Goal: Task Accomplishment & Management: Use online tool/utility

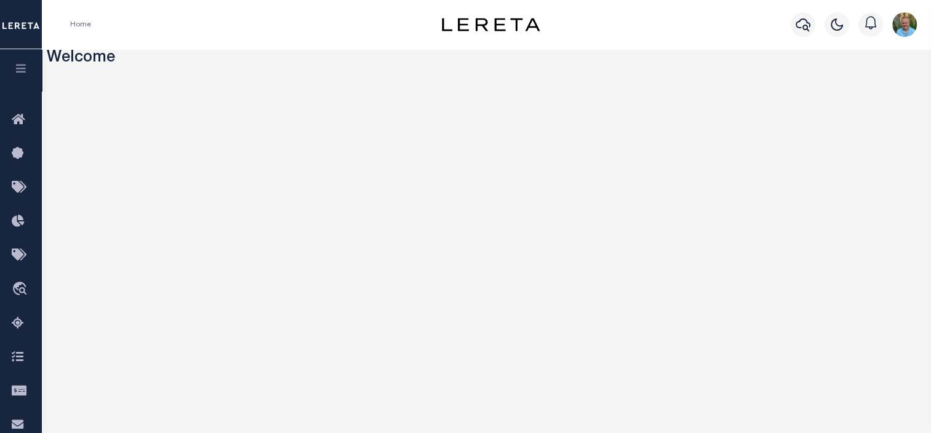
click at [22, 64] on icon "button" at bounding box center [21, 68] width 14 height 11
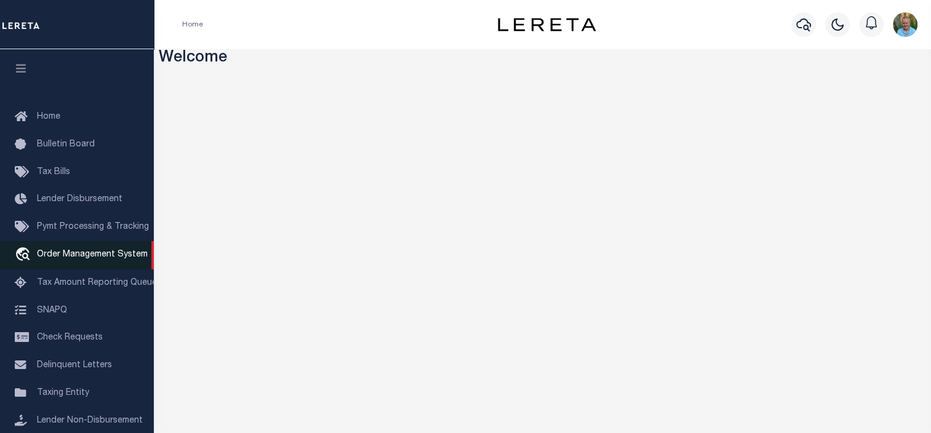
click at [72, 257] on span "Order Management System" at bounding box center [92, 254] width 111 height 9
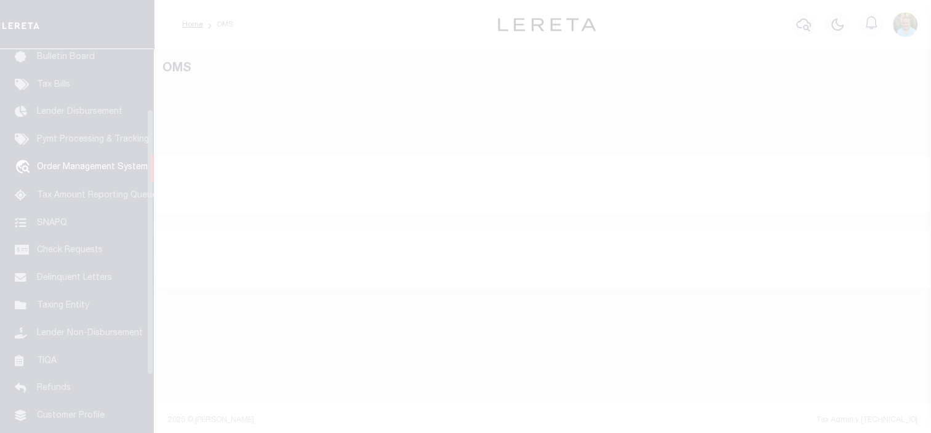
scroll to position [90, 0]
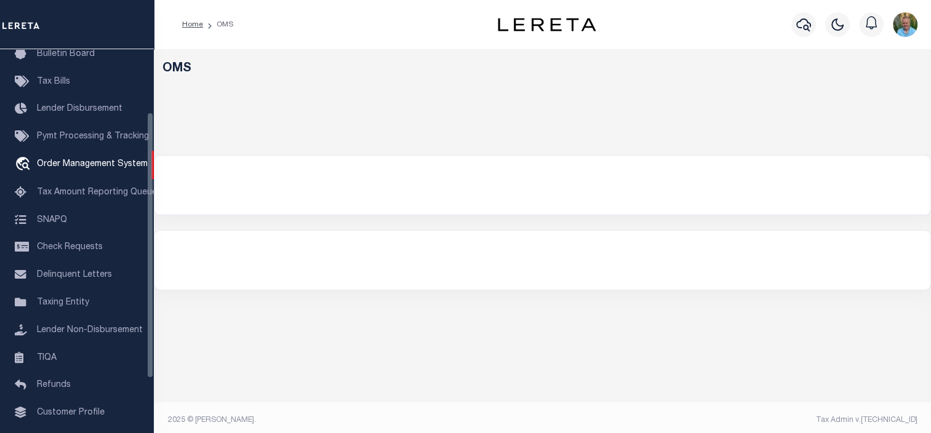
select select "200"
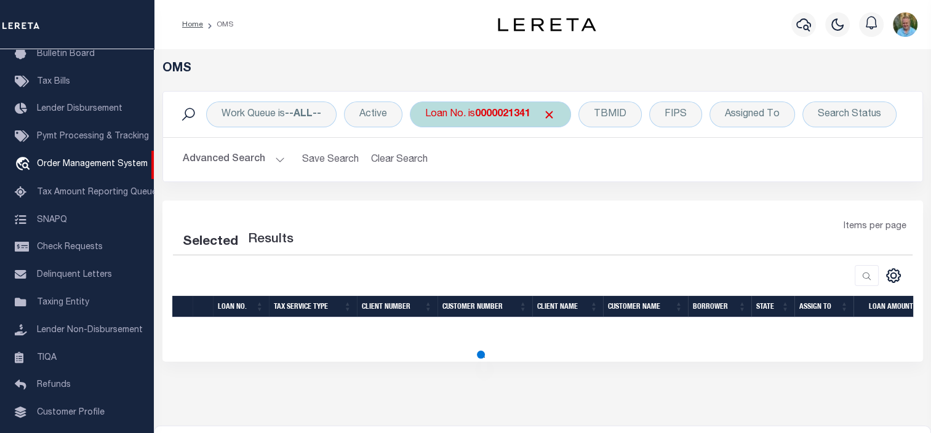
select select "200"
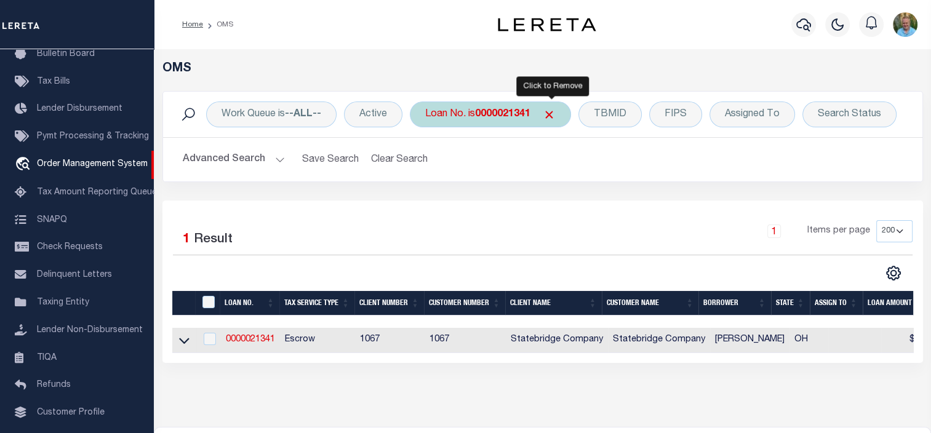
click at [554, 113] on span "Click to Remove" at bounding box center [549, 114] width 13 height 13
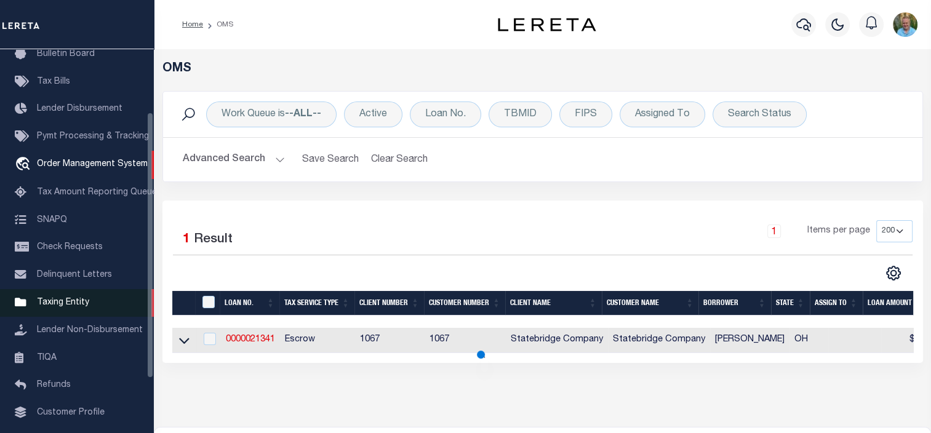
click at [67, 303] on link "Taxing Entity" at bounding box center [77, 303] width 154 height 28
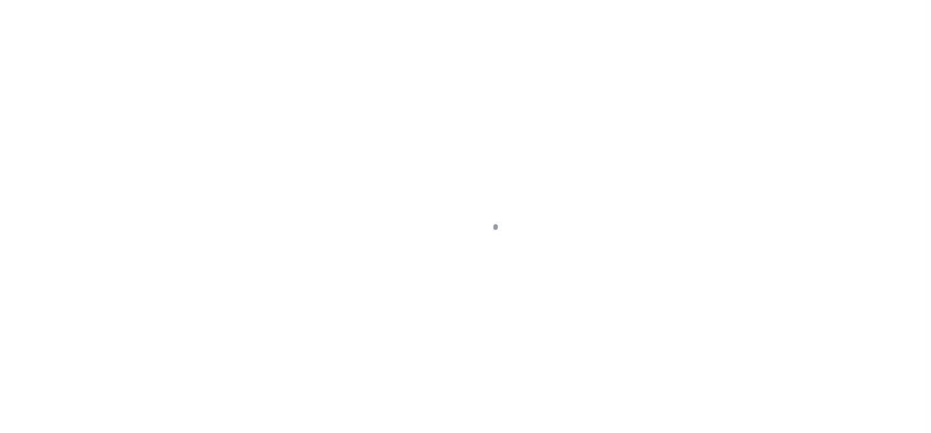
select select
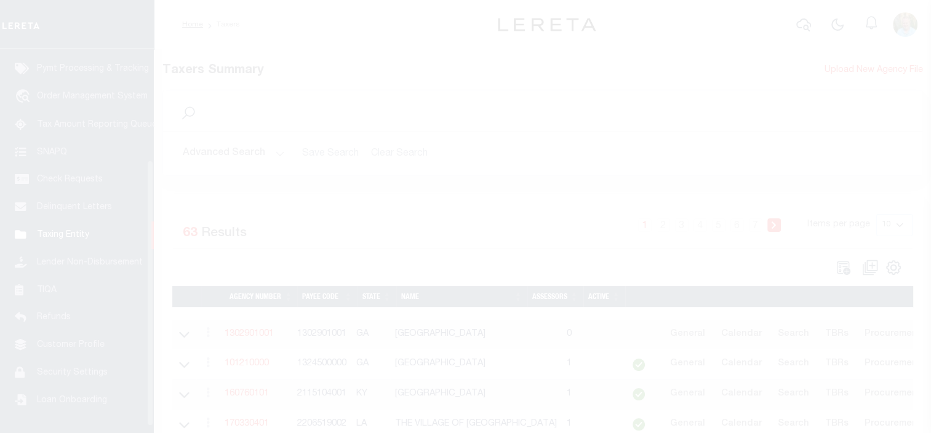
scroll to position [168, 0]
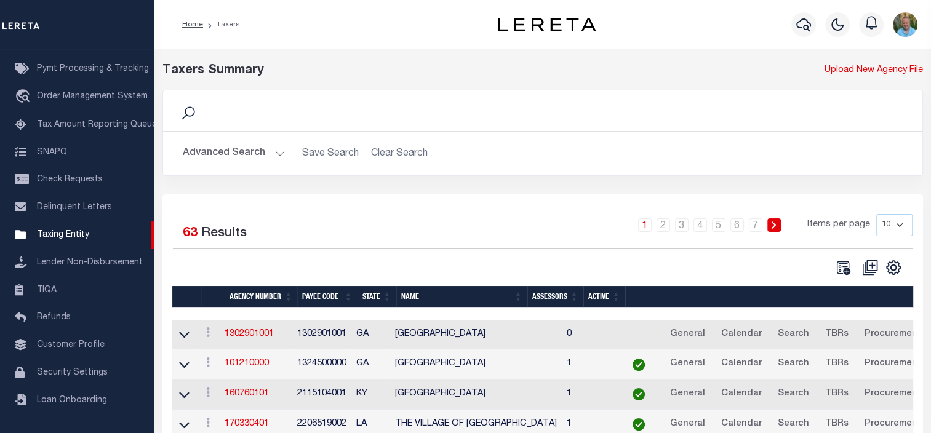
click at [231, 156] on button "Advanced Search" at bounding box center [234, 153] width 102 height 24
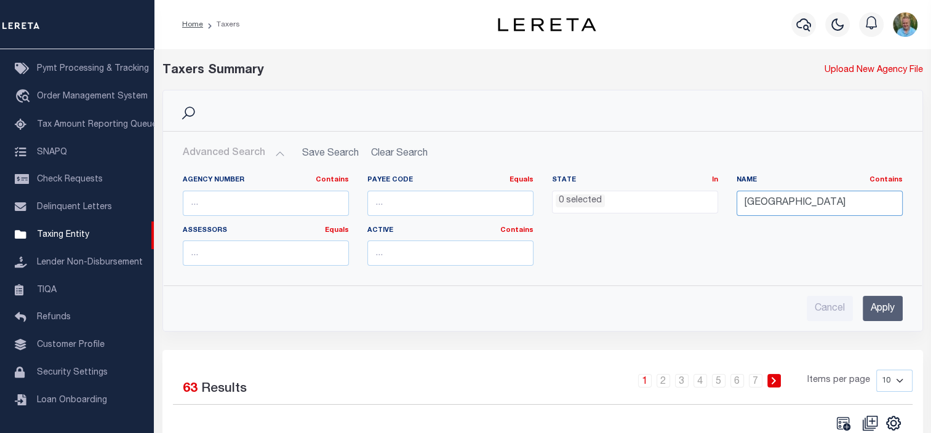
drag, startPoint x: 819, startPoint y: 198, endPoint x: 701, endPoint y: 201, distance: 118.1
click at [703, 202] on div "Agency Number Contains Contains Is Payee Code Equals Equals Is Not Equal To Is …" at bounding box center [542, 225] width 738 height 100
type input "muscogee"
click at [883, 307] on input "Apply" at bounding box center [882, 308] width 40 height 25
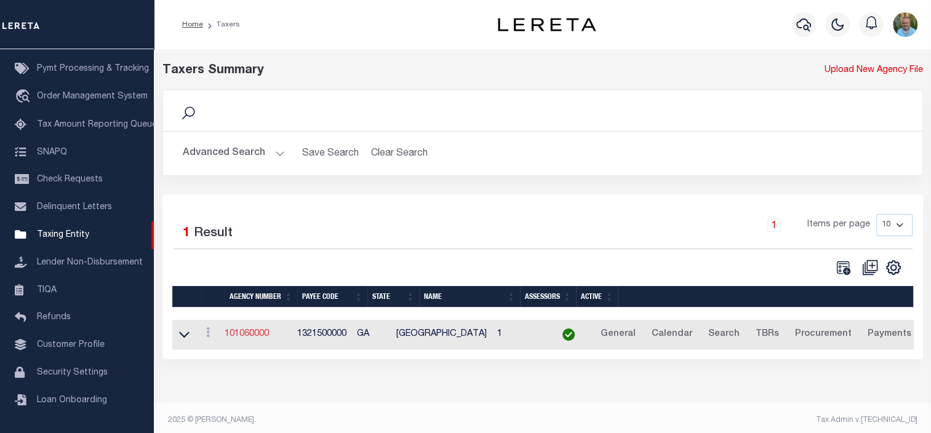
click at [247, 333] on link "101060000" at bounding box center [247, 334] width 44 height 9
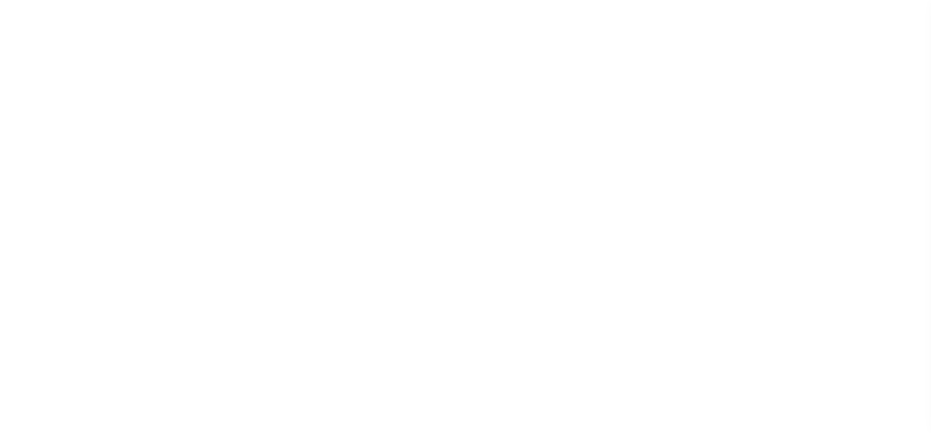
select select
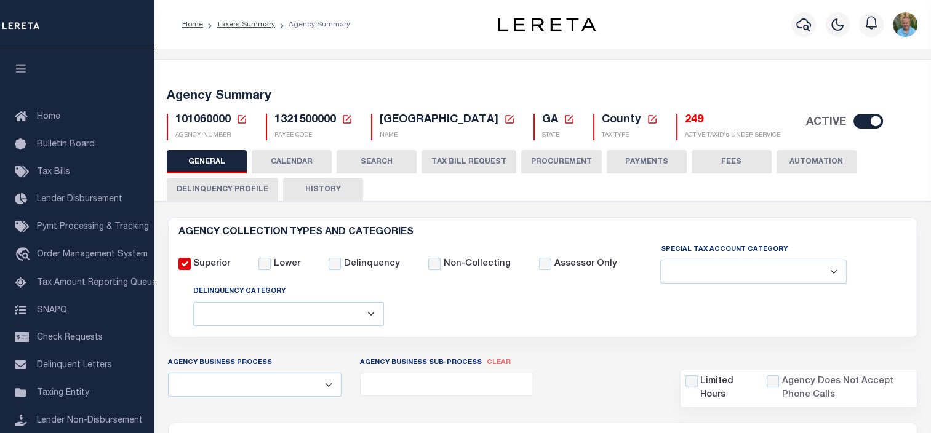
click at [288, 161] on button "CALENDAR" at bounding box center [292, 161] width 80 height 23
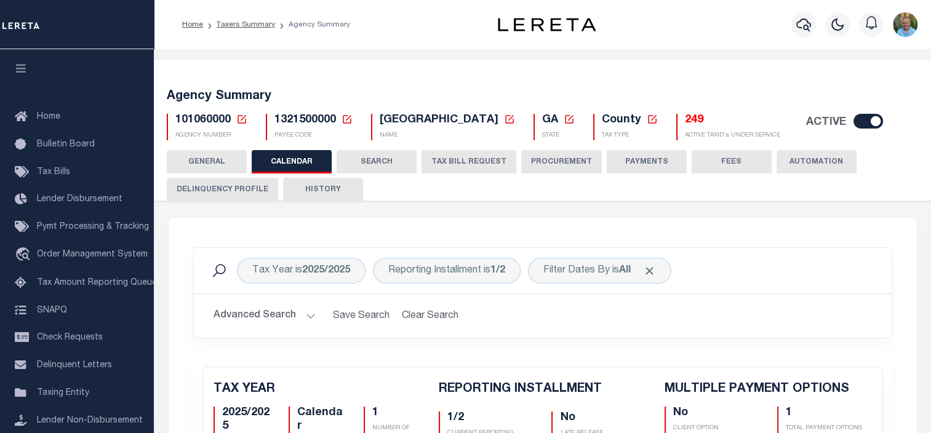
checkbox input "false"
type input "1"
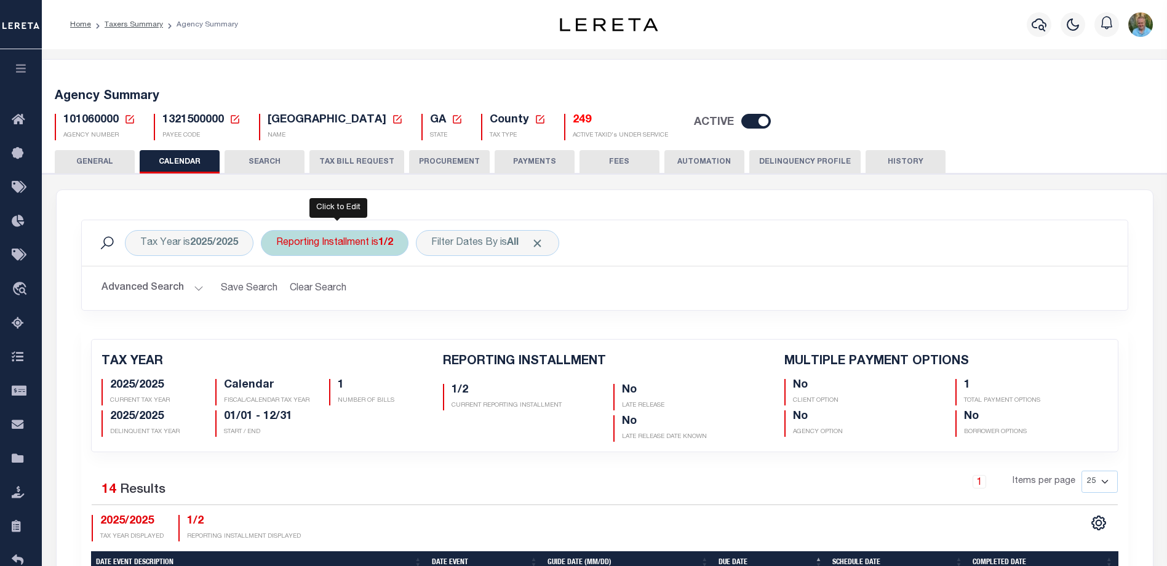
click at [365, 241] on div "Reporting Installment is 1/2" at bounding box center [335, 243] width 148 height 26
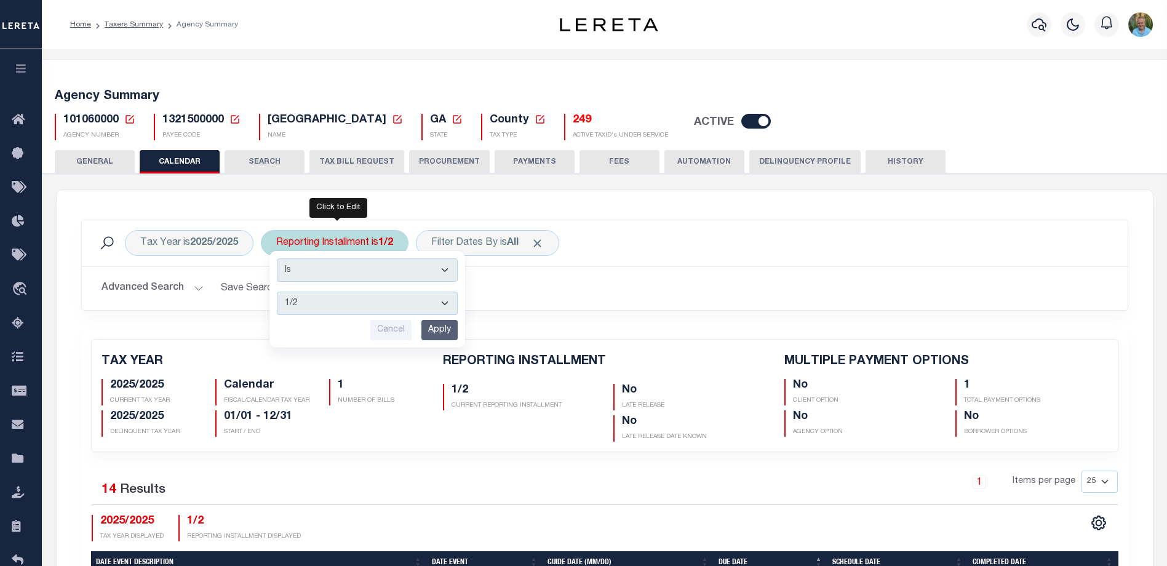
click at [365, 308] on select "1/2 2/2" at bounding box center [367, 303] width 181 height 23
click at [709, 261] on div "Tax Year is 2025/2025 Reporting Installment is 1/2 Is Contains 1/2 2/2 Cancel A…" at bounding box center [605, 243] width 1046 height 46
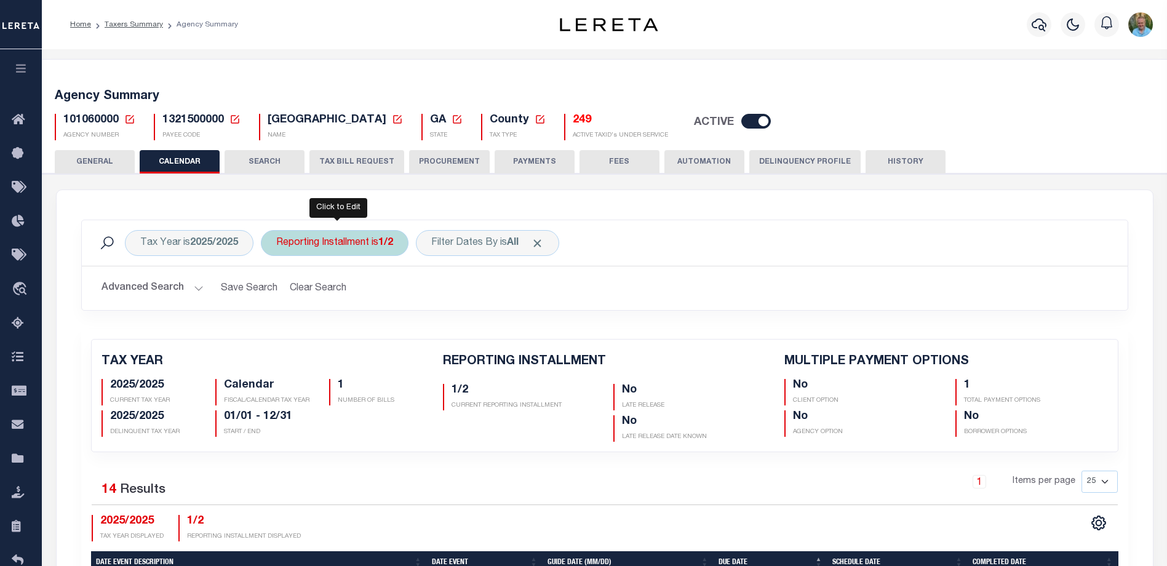
click at [324, 246] on div "Reporting Installment is 1/2 Is Contains 1/2 2/2 Cancel Apply" at bounding box center [335, 243] width 148 height 26
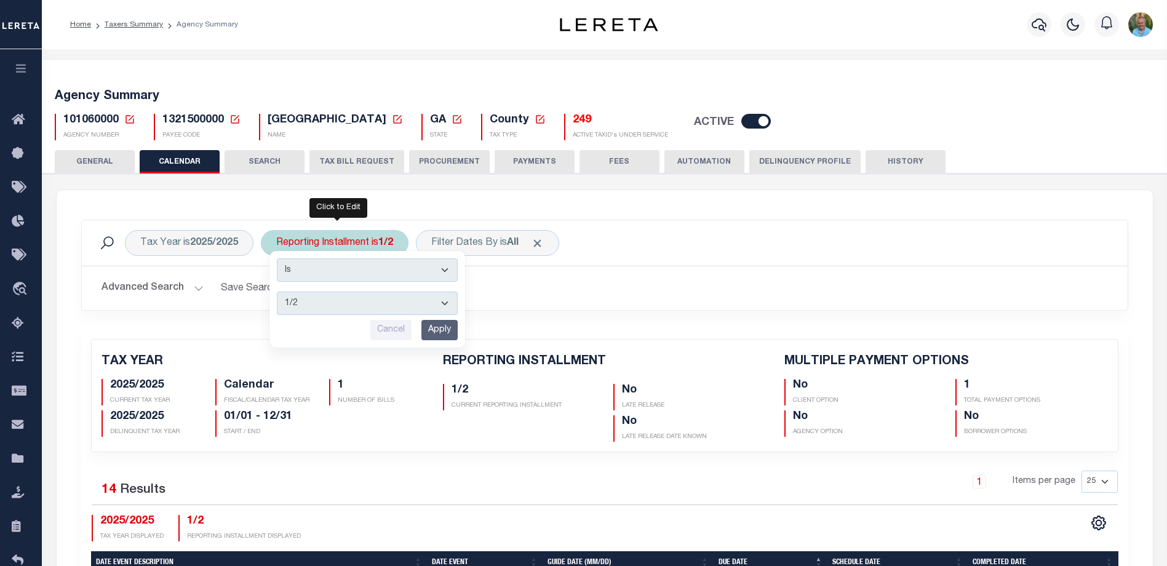
click at [320, 309] on select "1/2 2/2" at bounding box center [367, 303] width 181 height 23
click at [573, 308] on div "Advanced Search Save Search Clear Search Client Number Contains Contains" at bounding box center [605, 288] width 1046 height 44
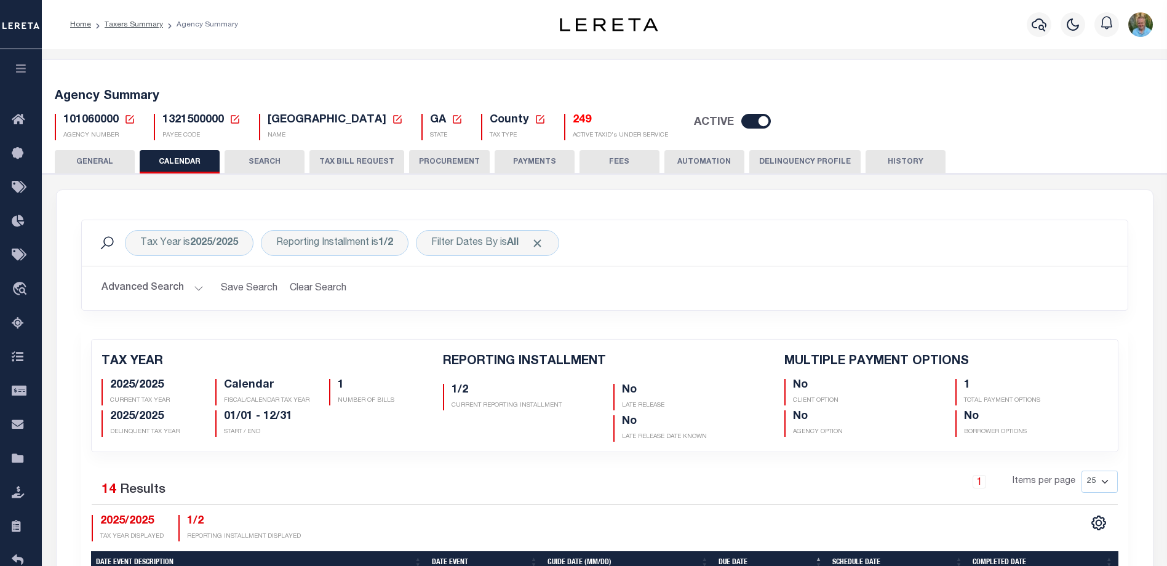
click at [147, 292] on button "Advanced Search" at bounding box center [153, 288] width 102 height 24
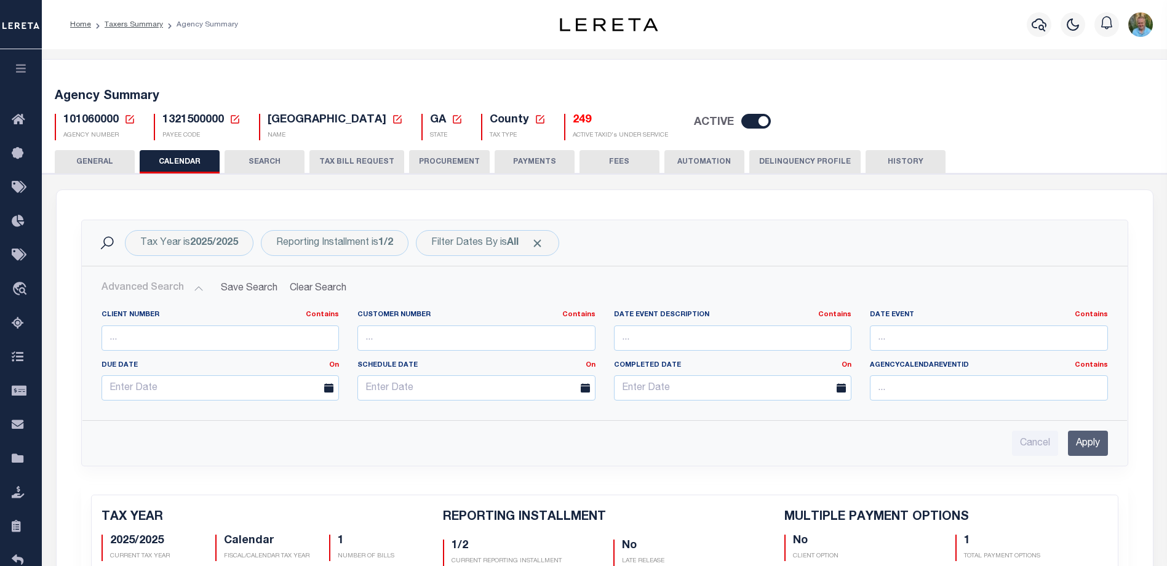
click at [146, 292] on button "Advanced Search" at bounding box center [153, 288] width 102 height 24
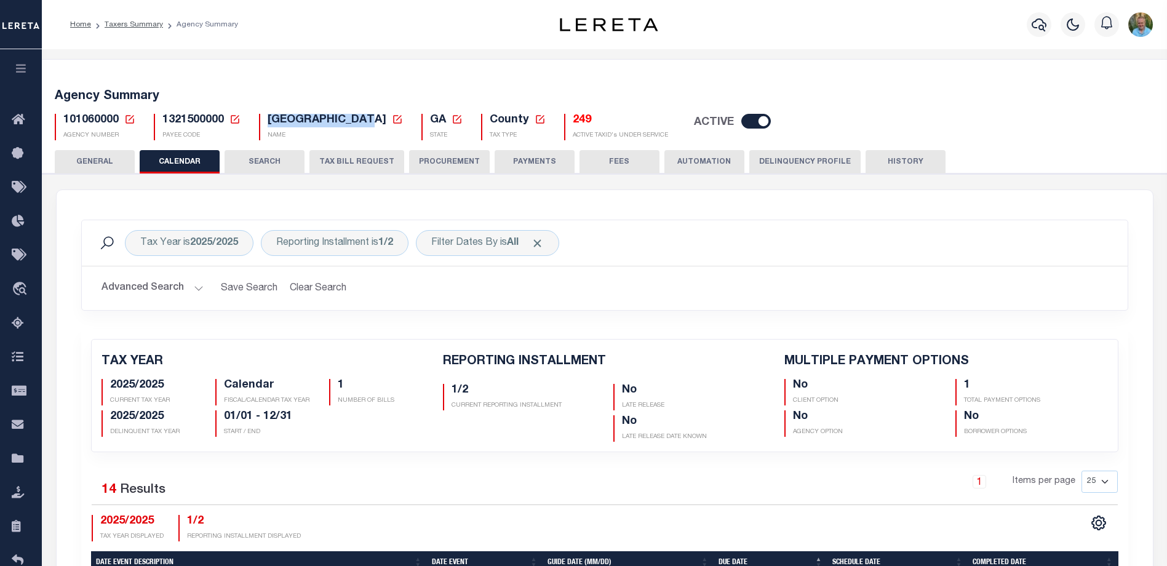
drag, startPoint x: 268, startPoint y: 119, endPoint x: 380, endPoint y: 121, distance: 111.3
click at [380, 121] on span "[GEOGRAPHIC_DATA]" at bounding box center [327, 119] width 119 height 11
copy span "[GEOGRAPHIC_DATA]"
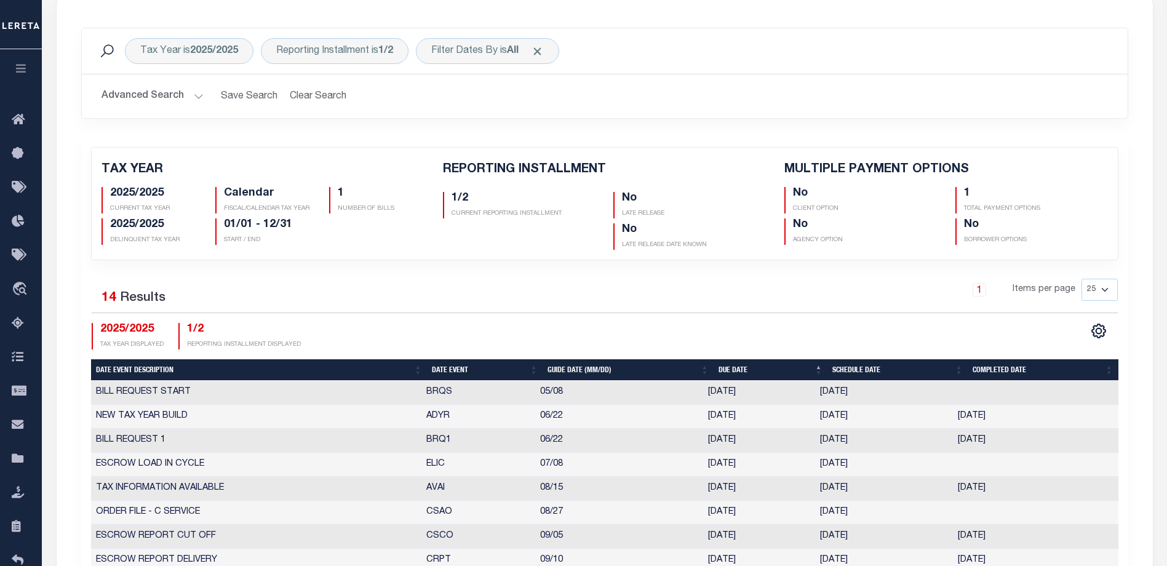
scroll to position [185, 0]
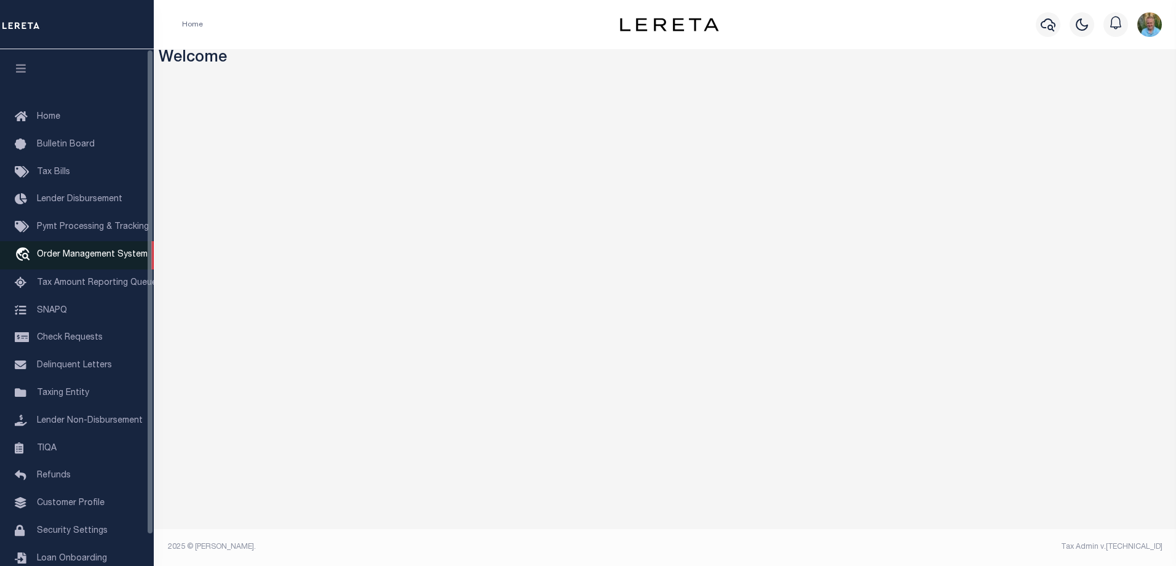
click at [73, 255] on span "Order Management System" at bounding box center [92, 254] width 111 height 9
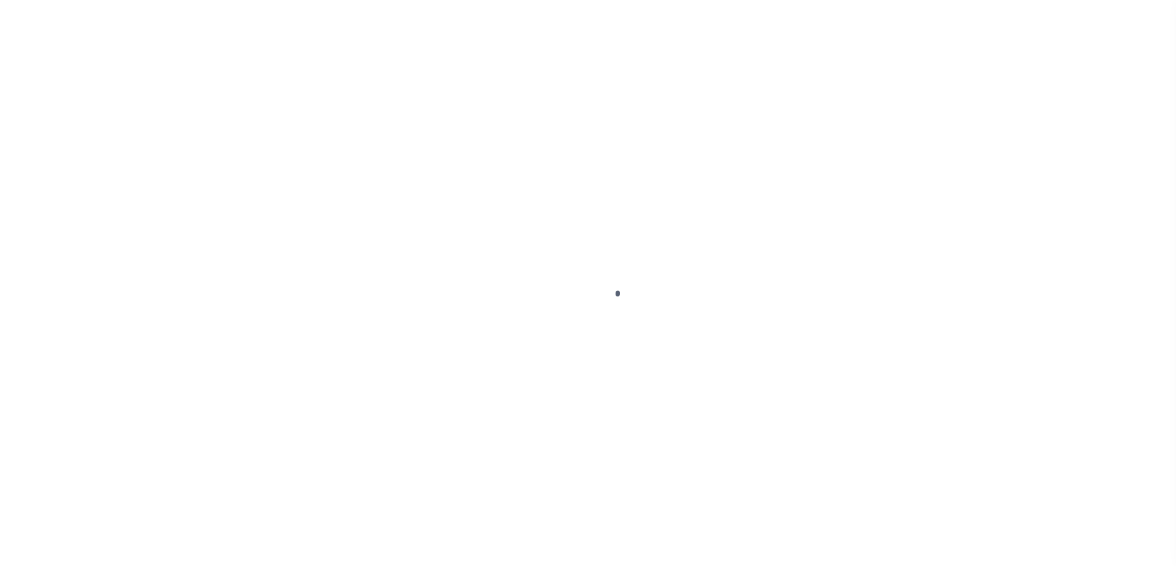
scroll to position [33, 0]
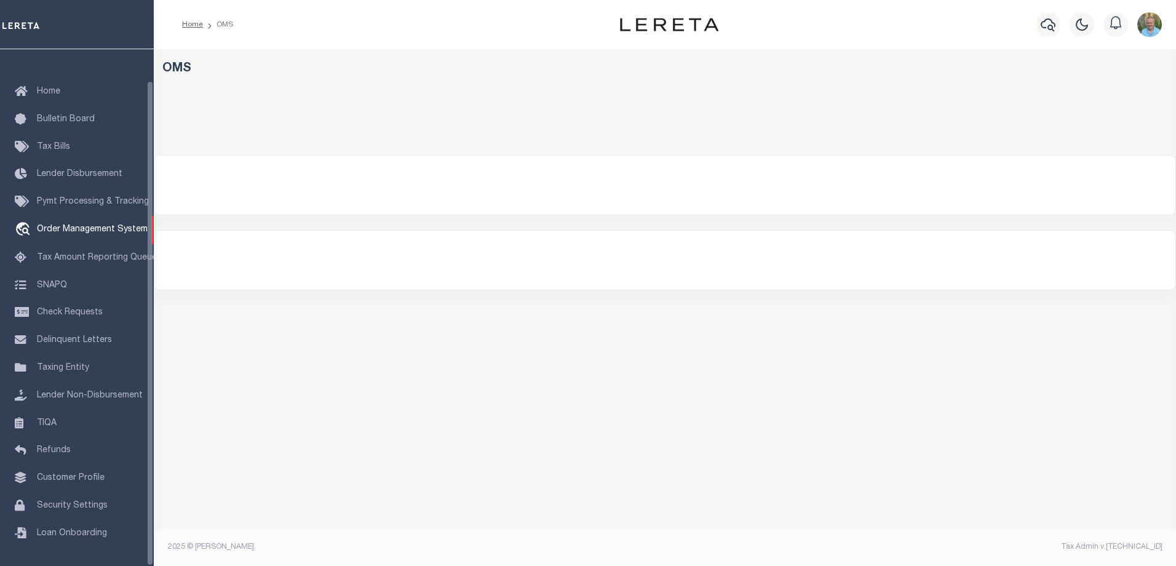
select select "200"
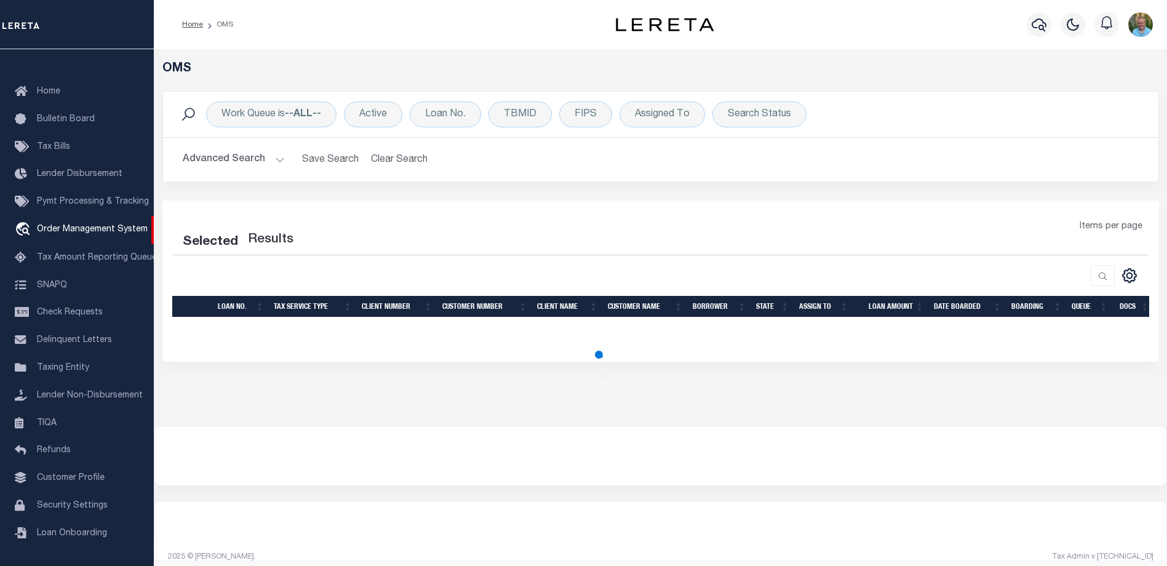
select select "200"
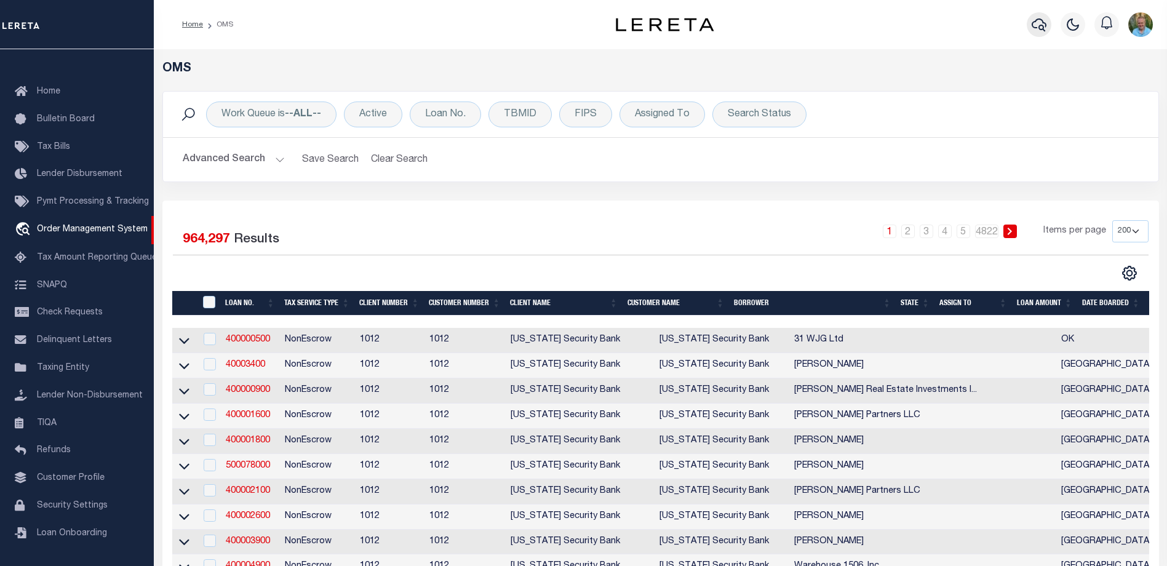
click at [1033, 30] on icon "button" at bounding box center [1039, 24] width 15 height 15
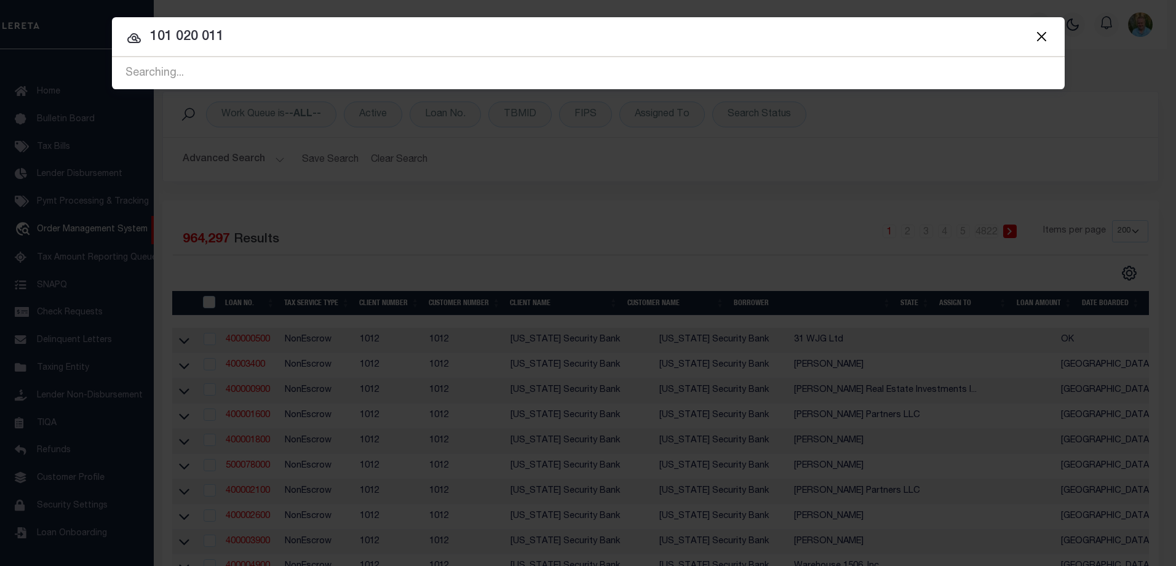
type input "101 020 011"
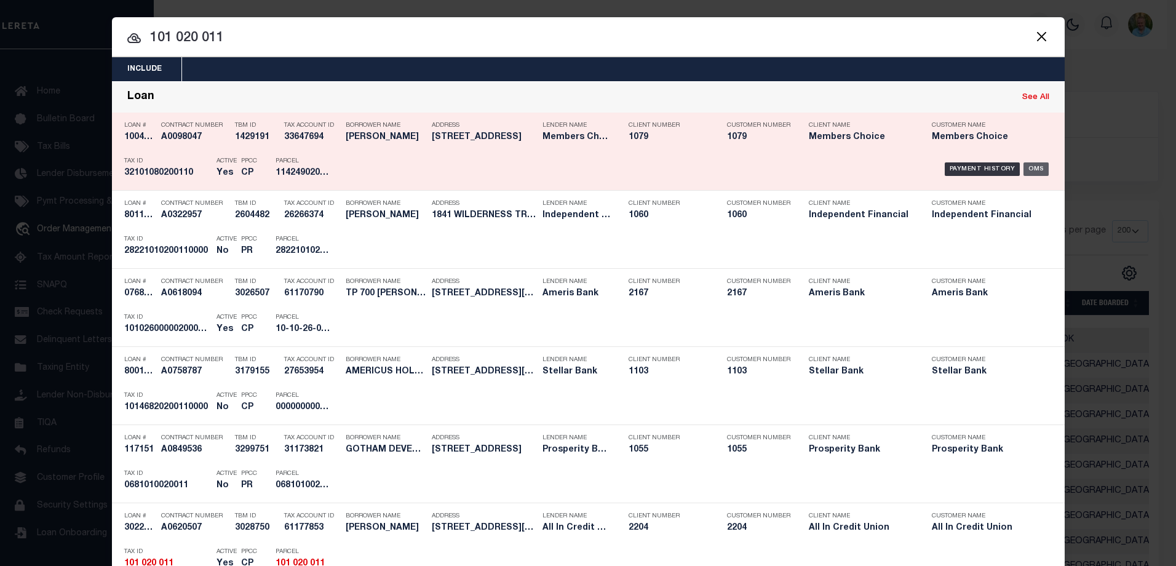
click at [1030, 167] on div "OMS" at bounding box center [1036, 169] width 25 height 14
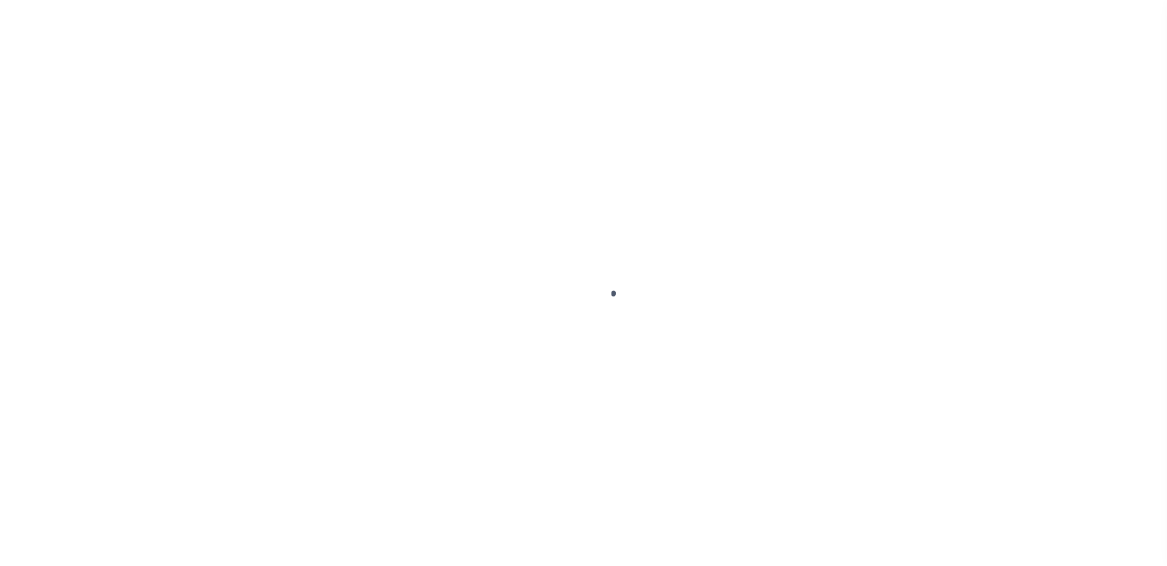
type input "100402076"
select select
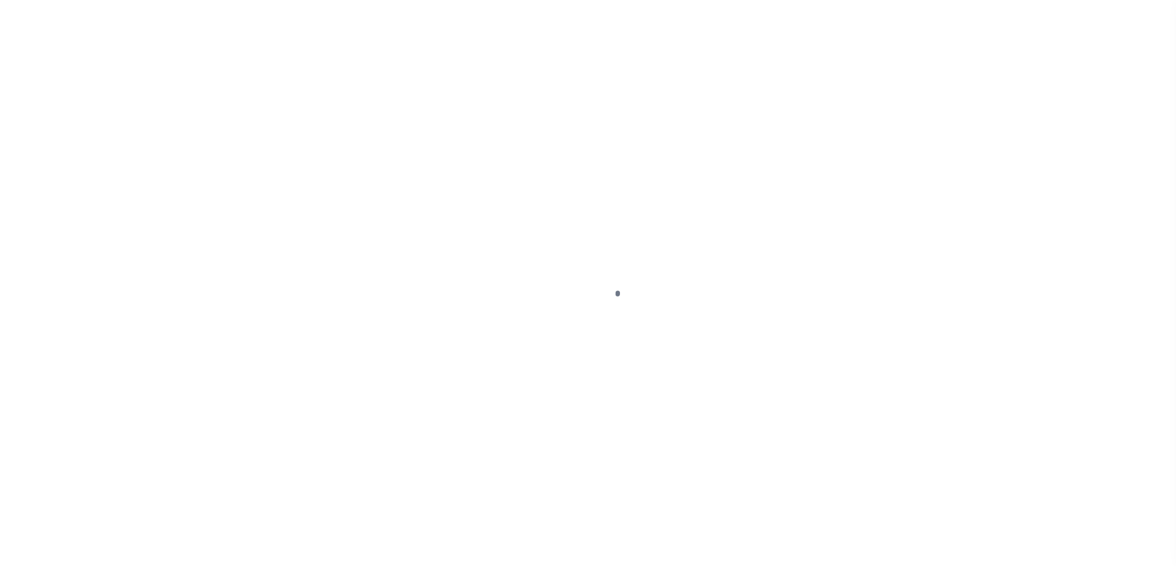
scroll to position [33, 0]
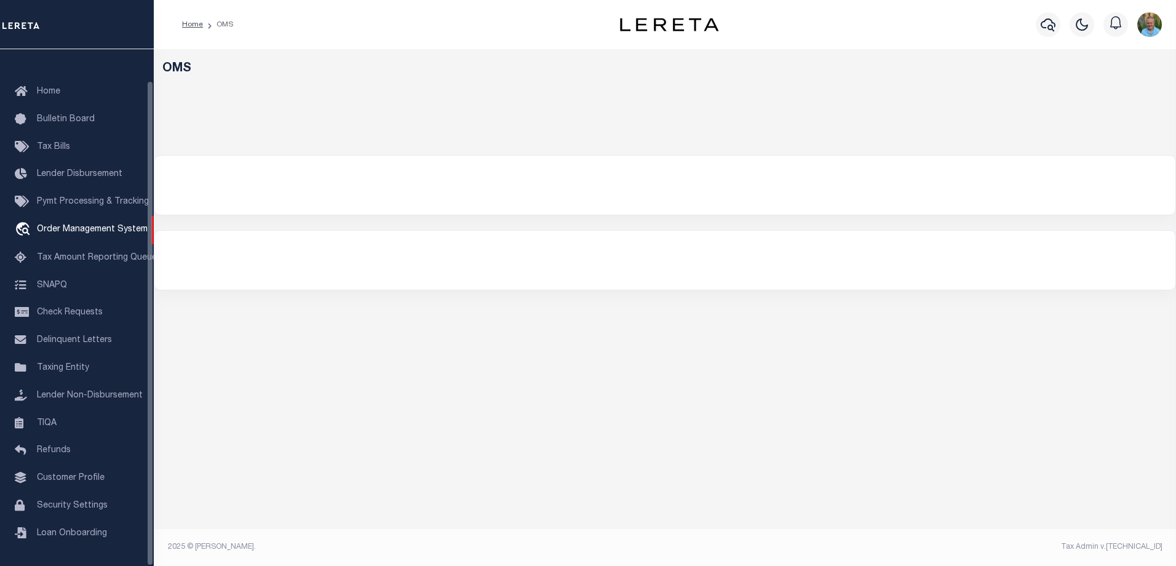
select select "200"
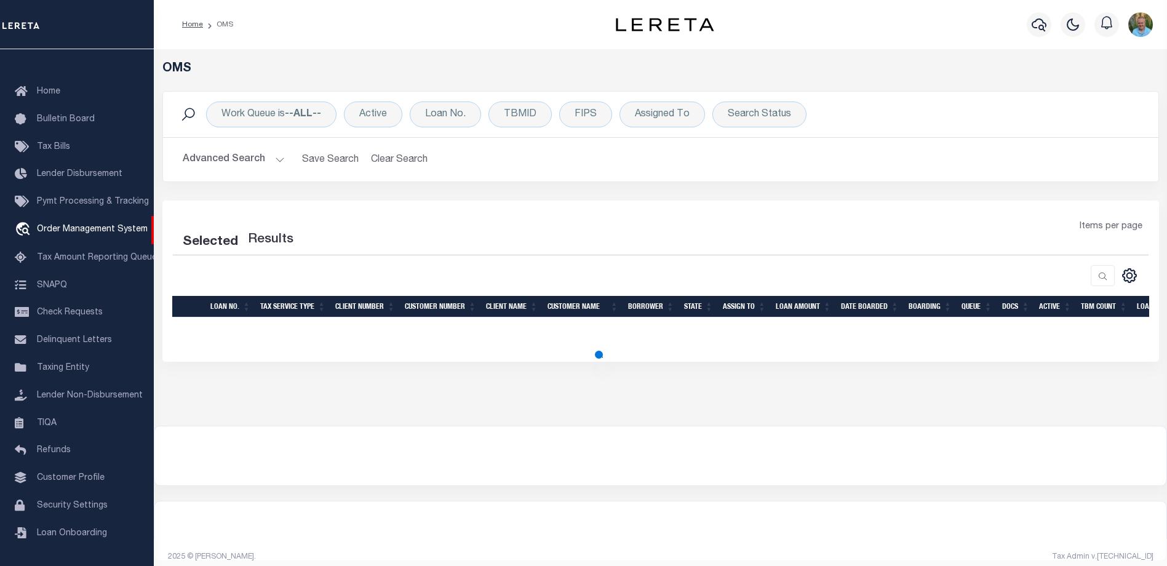
select select "200"
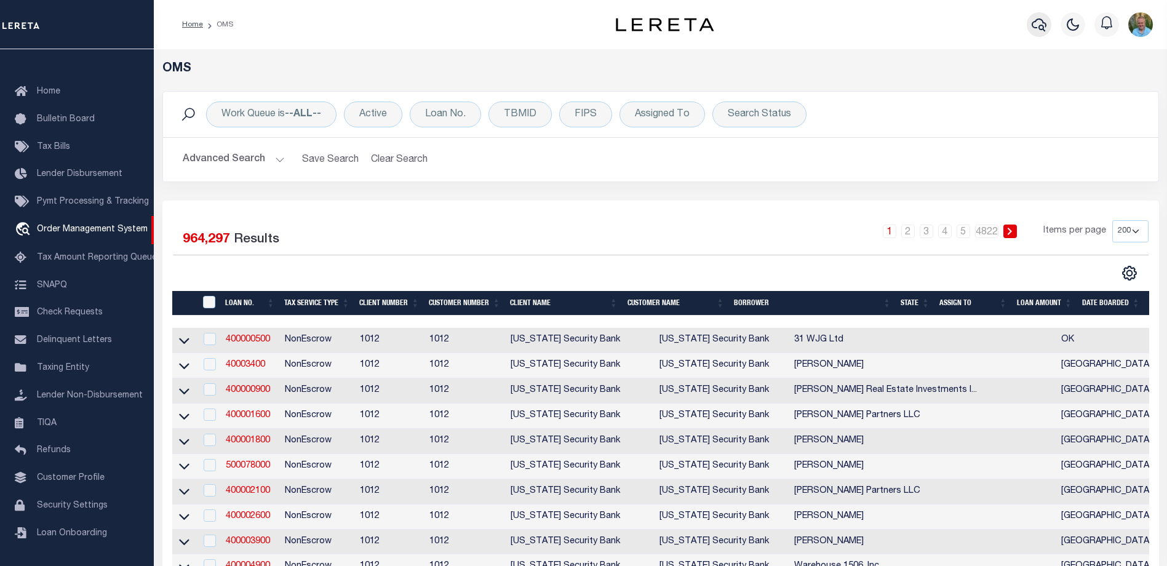
click at [1045, 26] on icon "button" at bounding box center [1039, 24] width 15 height 15
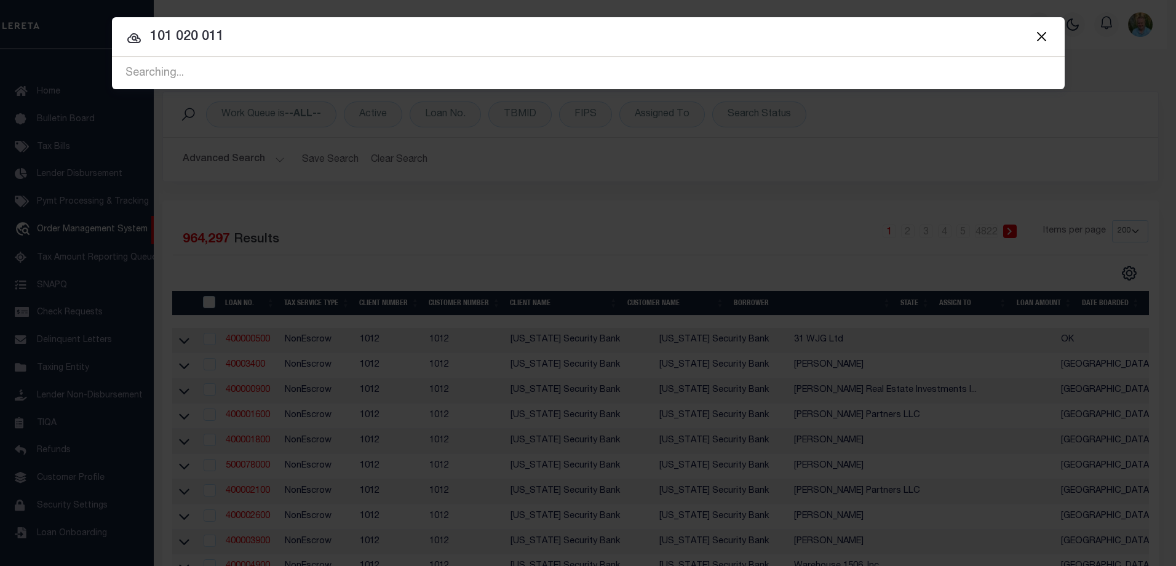
type input "101 020 011"
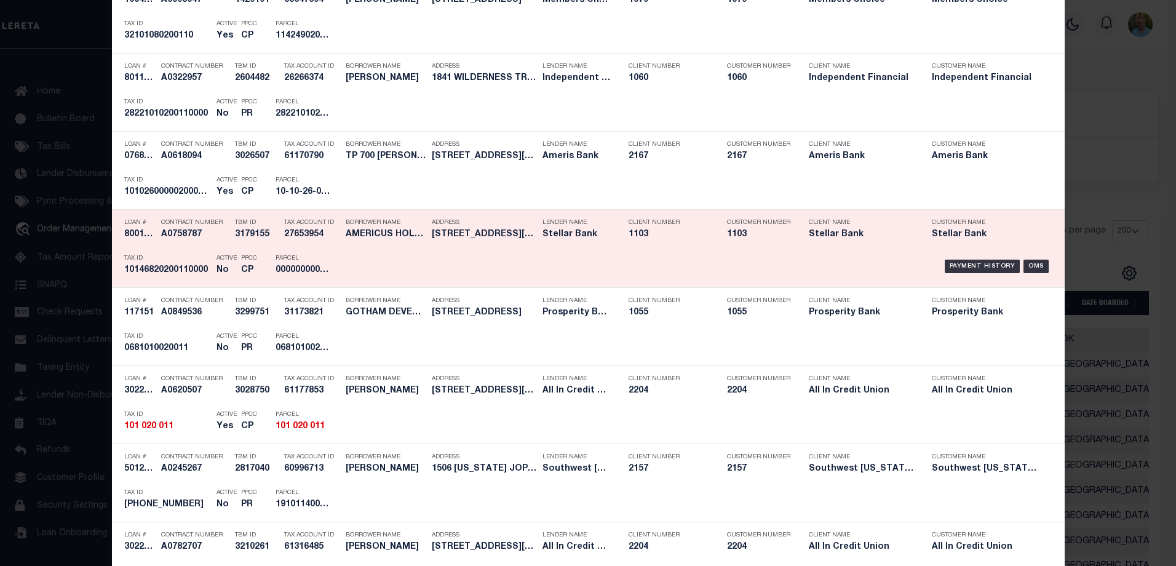
scroll to position [185, 0]
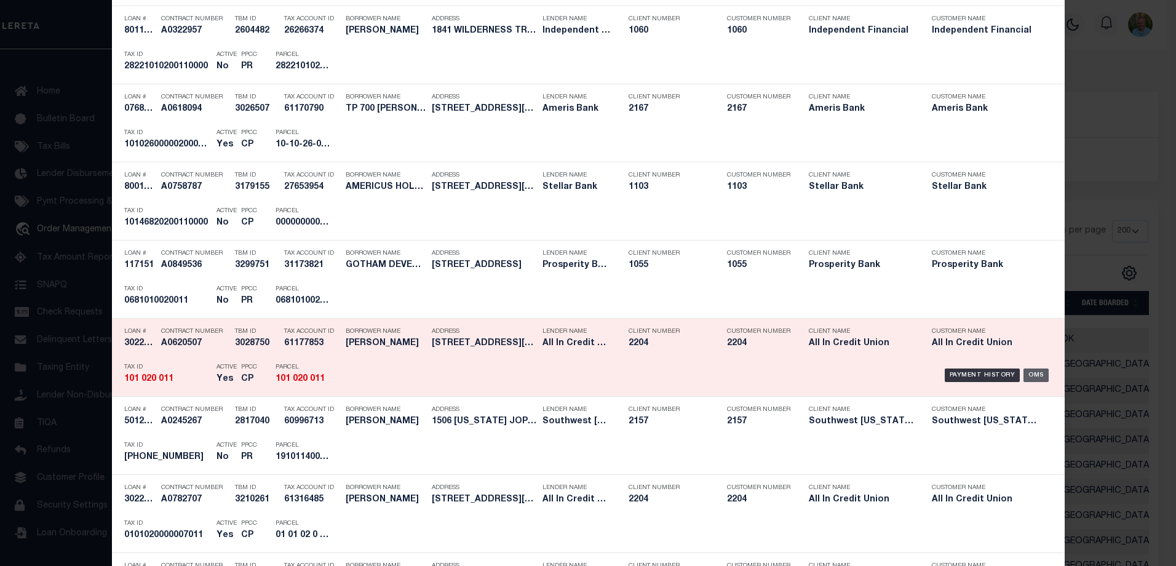
click at [1039, 375] on div "OMS" at bounding box center [1036, 375] width 25 height 14
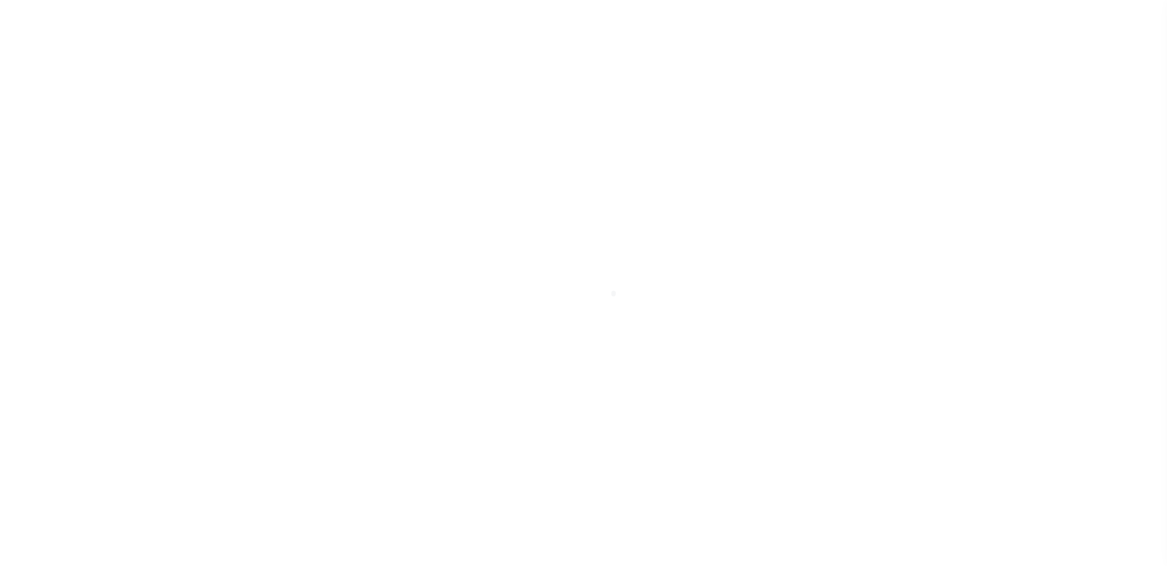
select select "Escrow"
type input "[STREET_ADDRESS][PERSON_NAME]"
type input "101 020 011"
select select
type input "[GEOGRAPHIC_DATA] GA 31909"
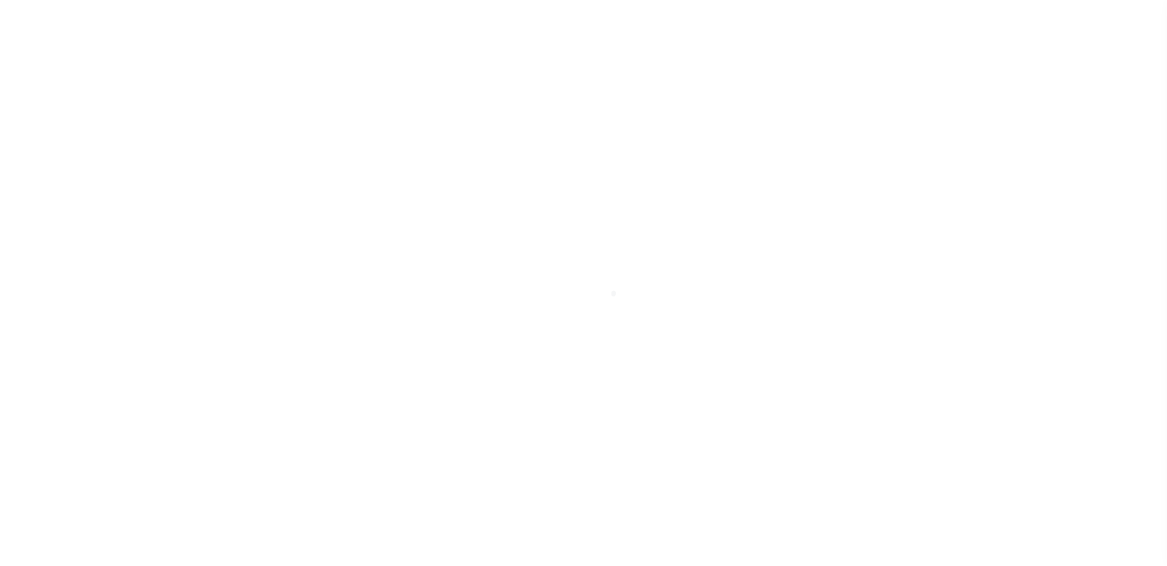
type input "GA"
select select
type textarea "Liability subject to parcel provided"
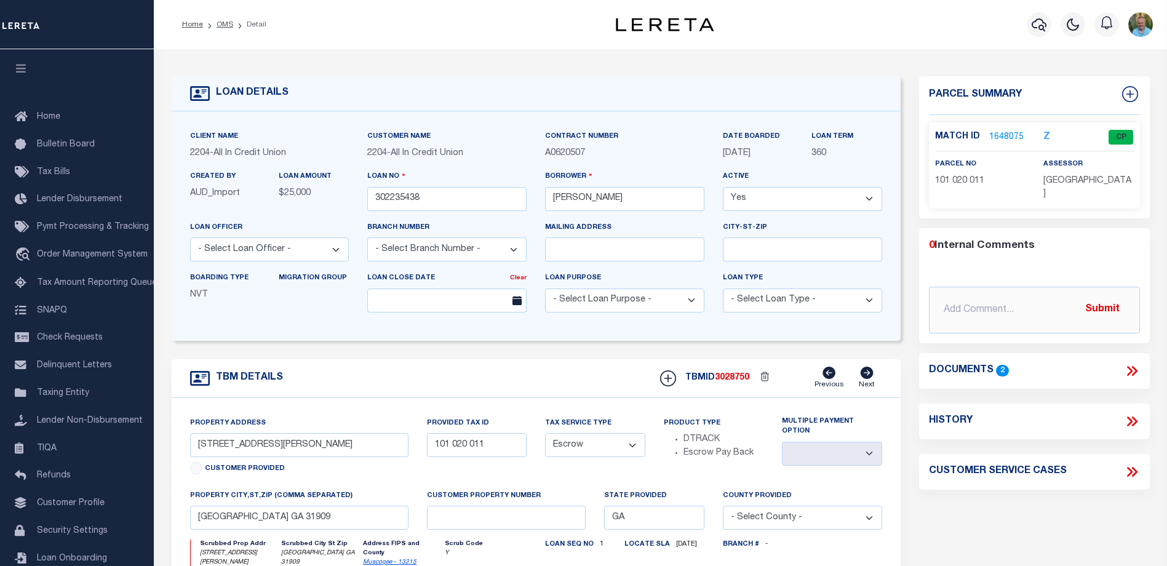
click at [1008, 135] on link "1648075" at bounding box center [1006, 137] width 34 height 13
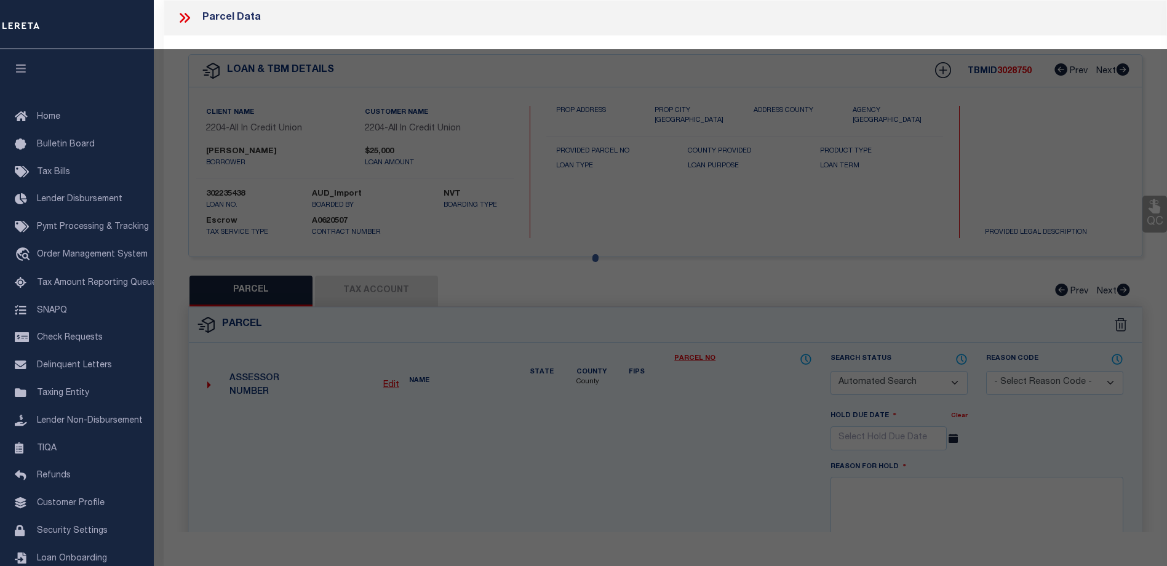
checkbox input "false"
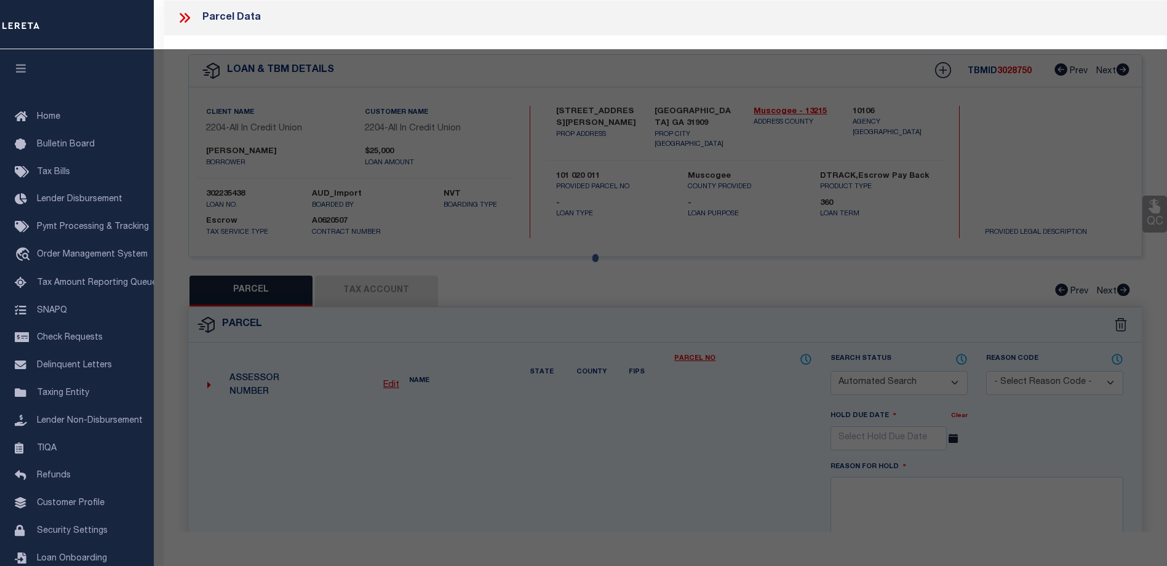
select select "CP"
checkbox input "false"
type textarea "USD01 - URBAN DIS 1"
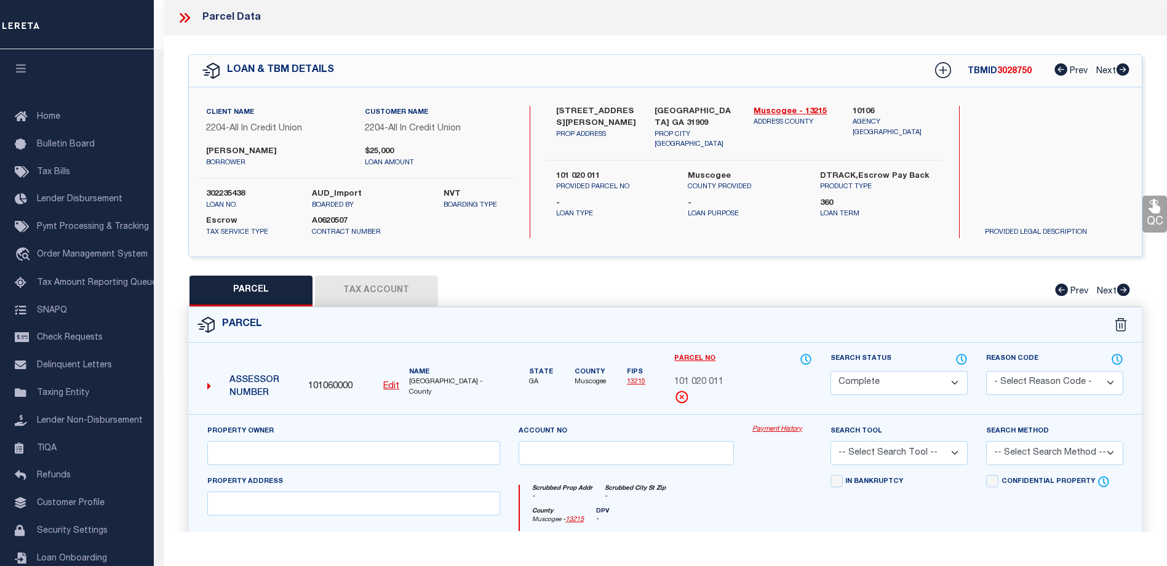
click at [774, 428] on link "Payment History" at bounding box center [782, 429] width 60 height 10
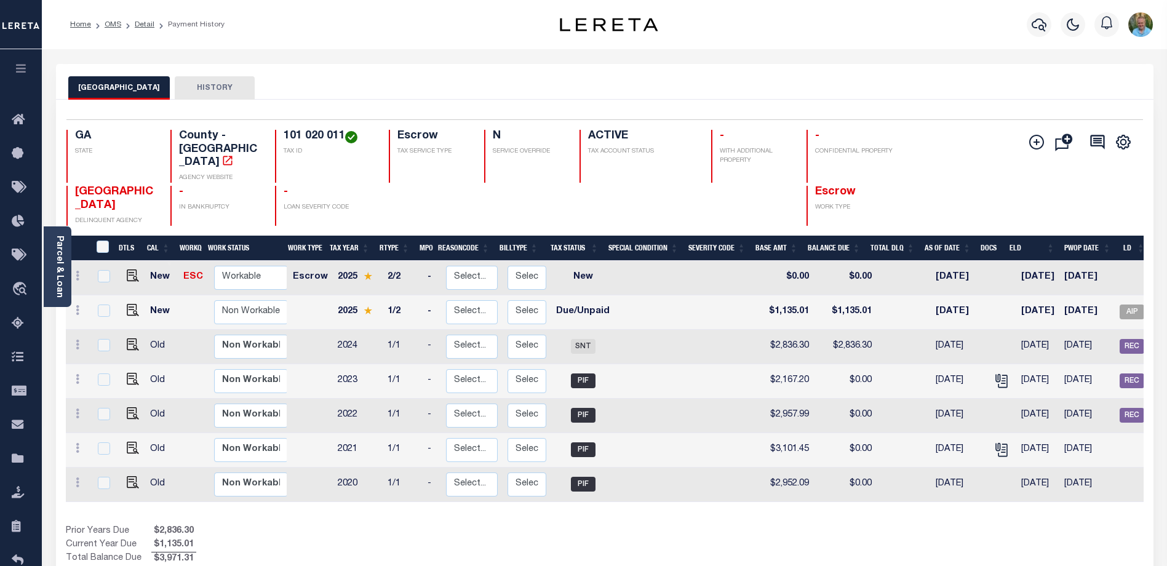
click at [138, 20] on li "Detail" at bounding box center [137, 24] width 33 height 11
click at [138, 25] on link "Detail" at bounding box center [145, 24] width 20 height 7
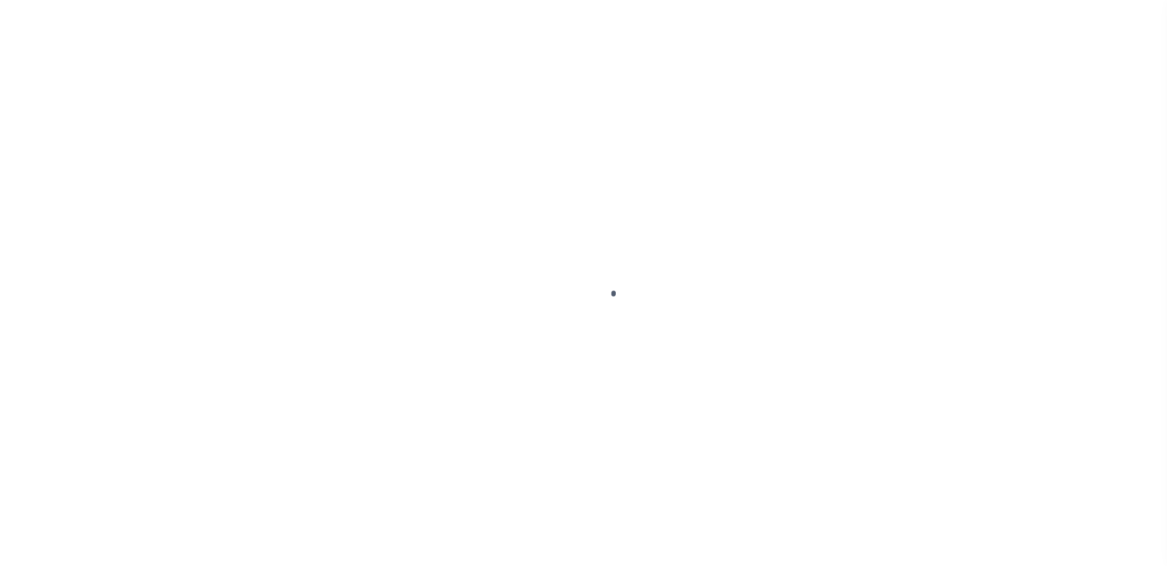
type input "302235438"
type input "[PERSON_NAME]"
select select
select select "Escrow"
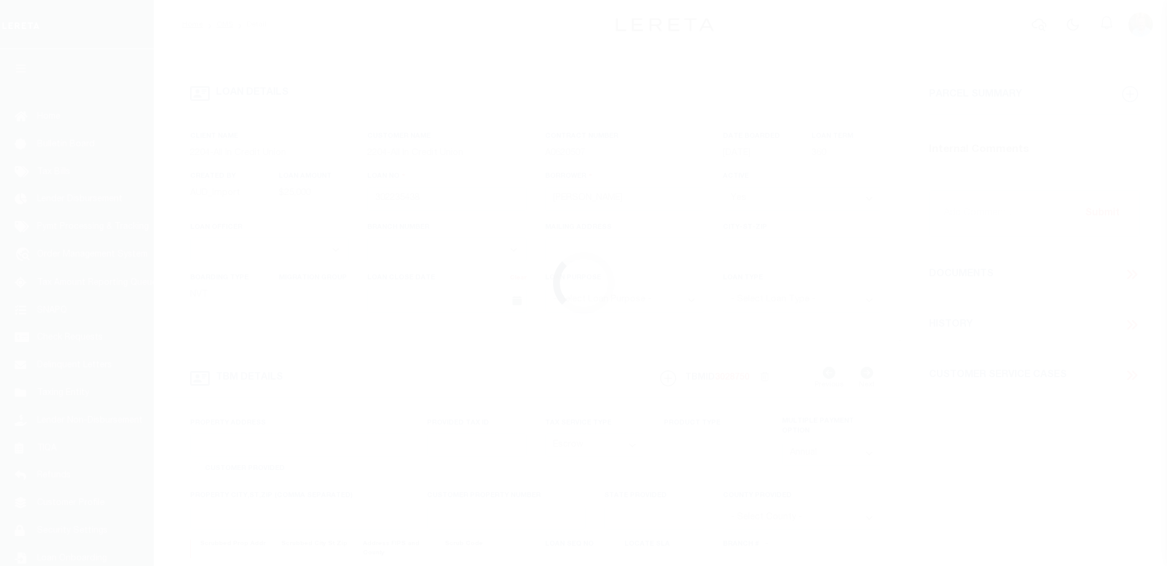
type input "[STREET_ADDRESS][PERSON_NAME]"
type input "101 020 011"
select select
type input "[GEOGRAPHIC_DATA] GA 31909"
type input "GA"
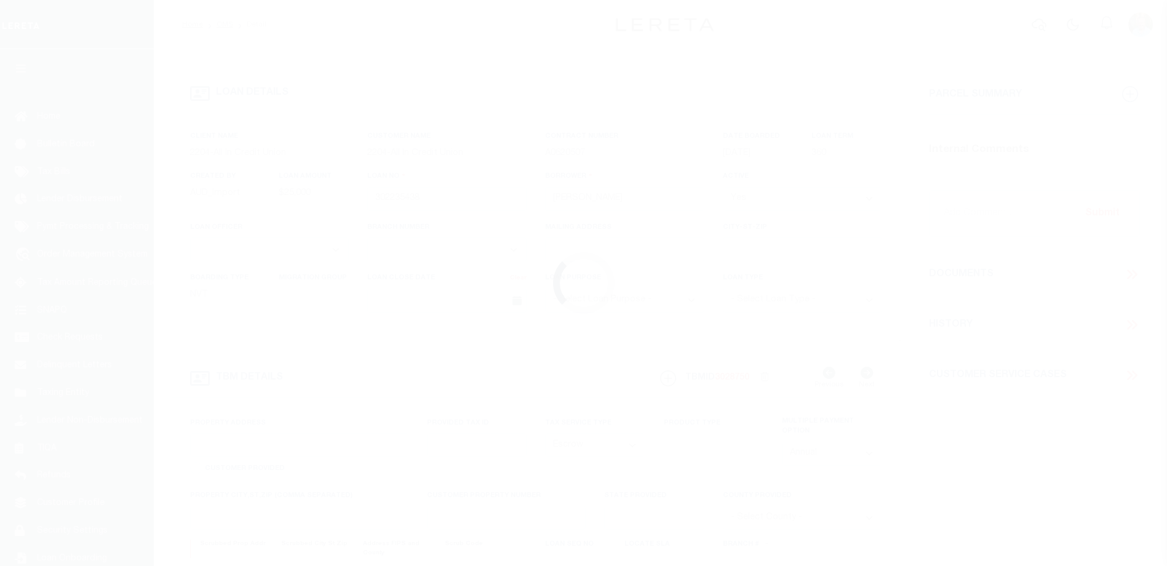
select select
type textarea "Liability subject to parcel provided"
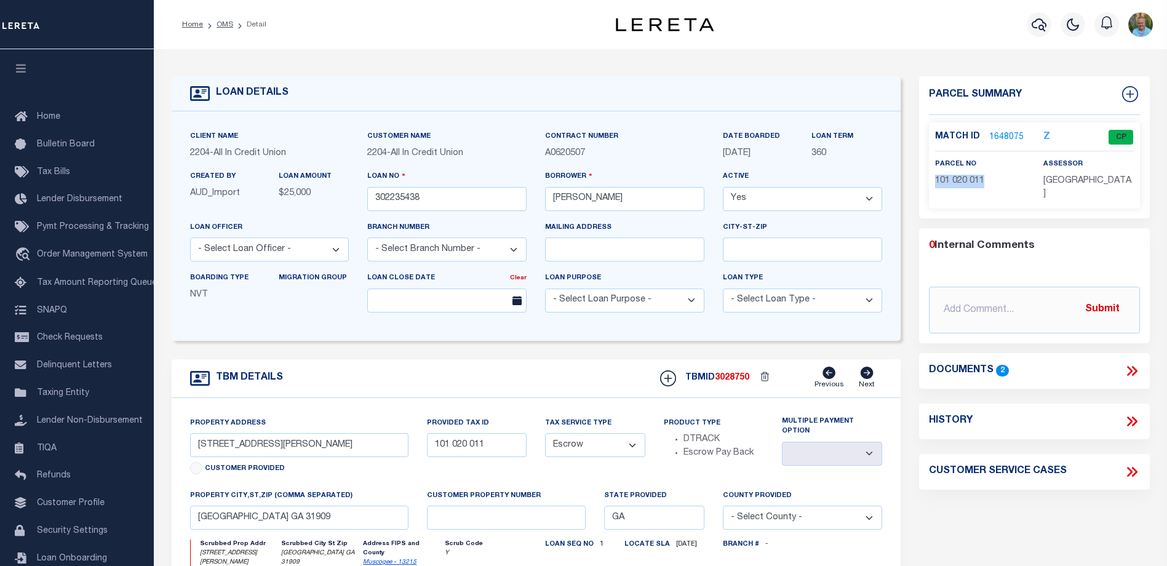
drag, startPoint x: 935, startPoint y: 178, endPoint x: 988, endPoint y: 180, distance: 52.9
click at [988, 180] on p "101 020 011" at bounding box center [980, 182] width 90 height 14
copy span "101 020 011"
click at [1004, 131] on link "1648075" at bounding box center [1006, 137] width 34 height 13
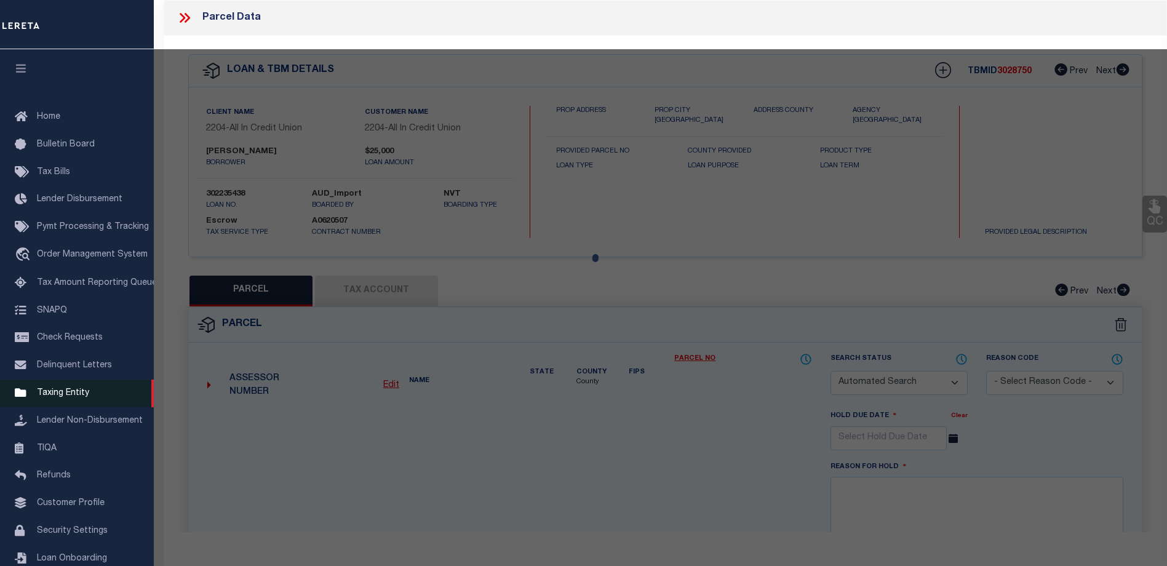
checkbox input "false"
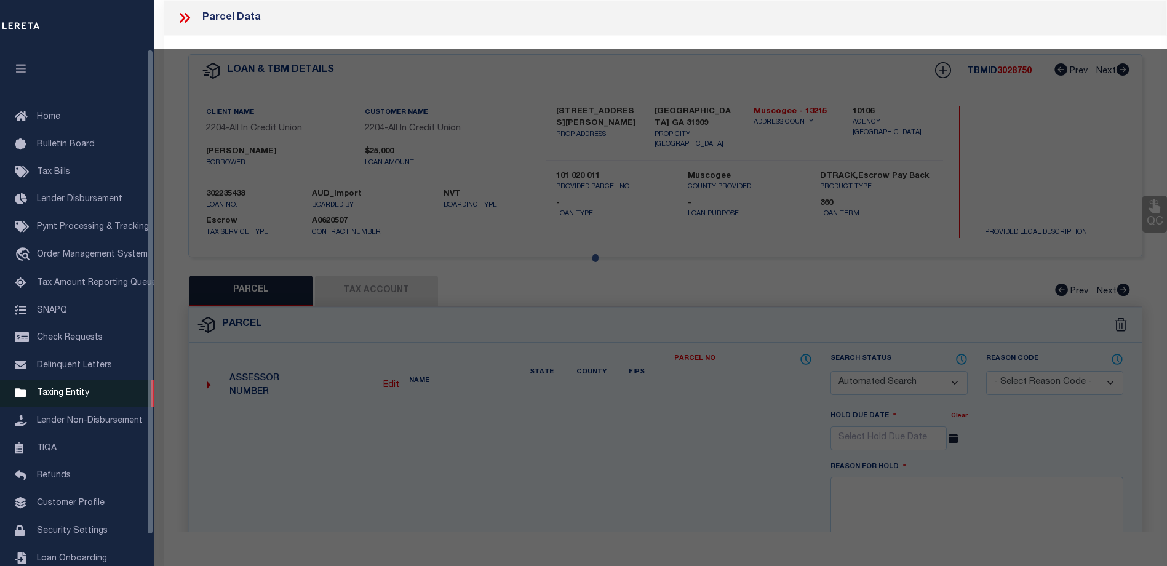
select select "CP"
checkbox input "false"
type textarea "USD01 - URBAN DIS 1"
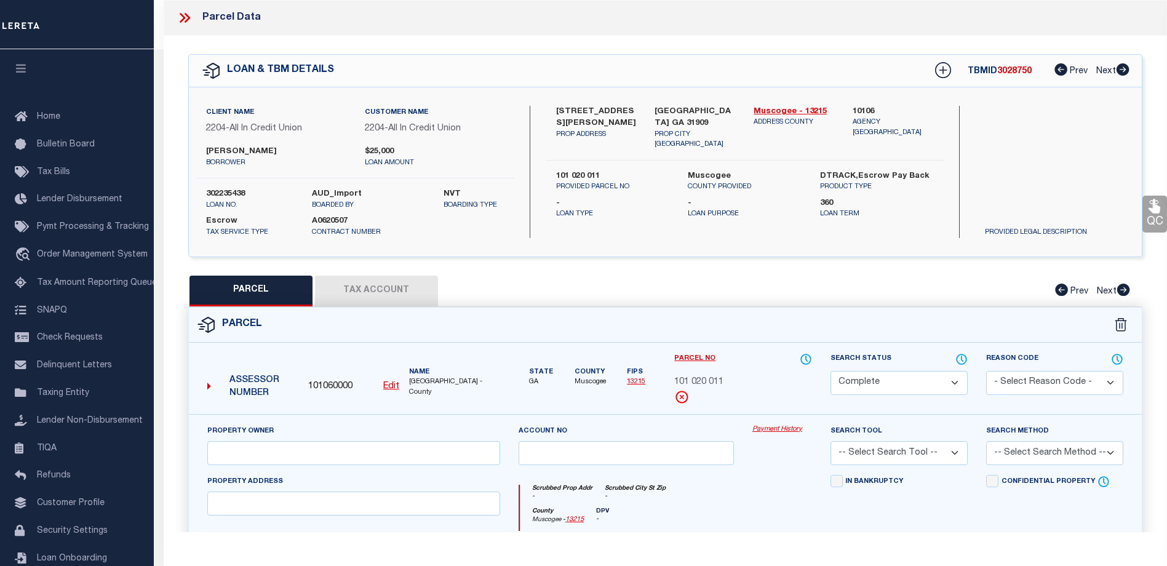
scroll to position [123, 0]
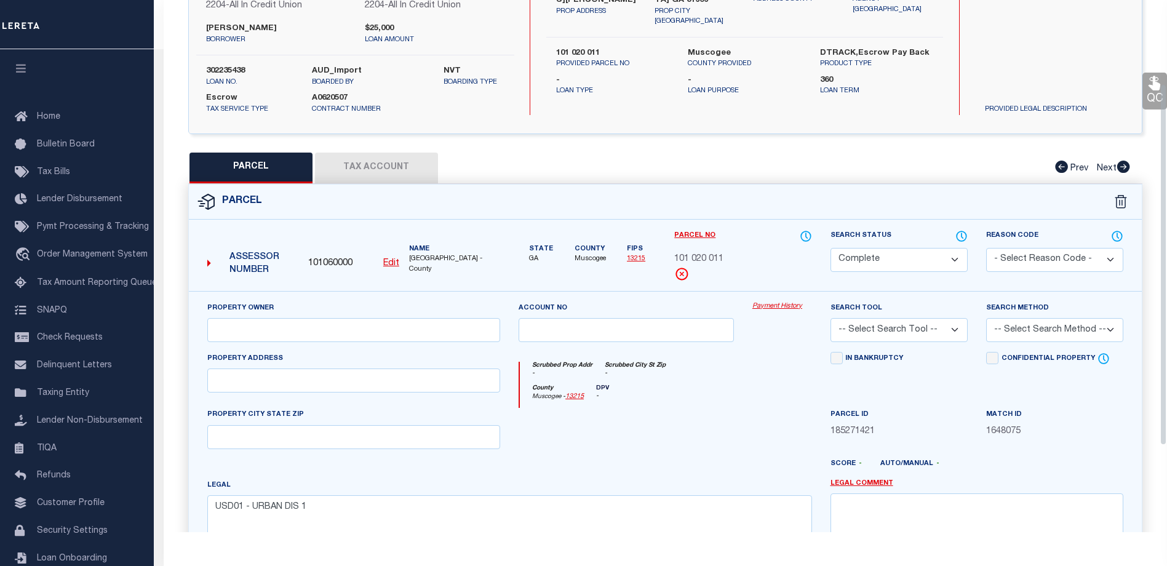
click at [782, 308] on link "Payment History" at bounding box center [782, 306] width 60 height 10
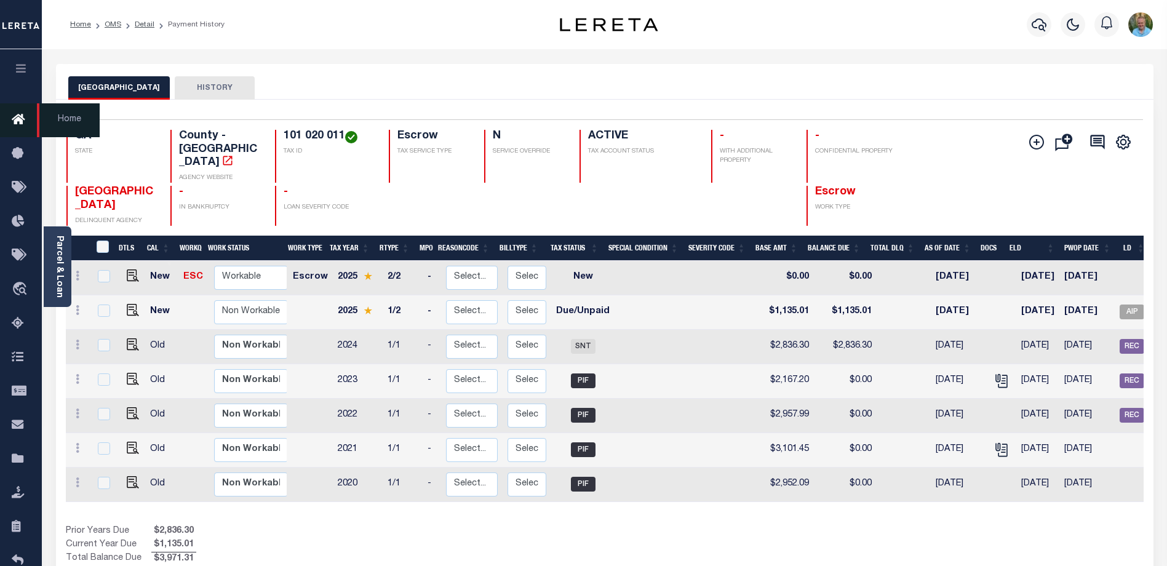
click at [18, 112] on link "Home" at bounding box center [21, 120] width 42 height 34
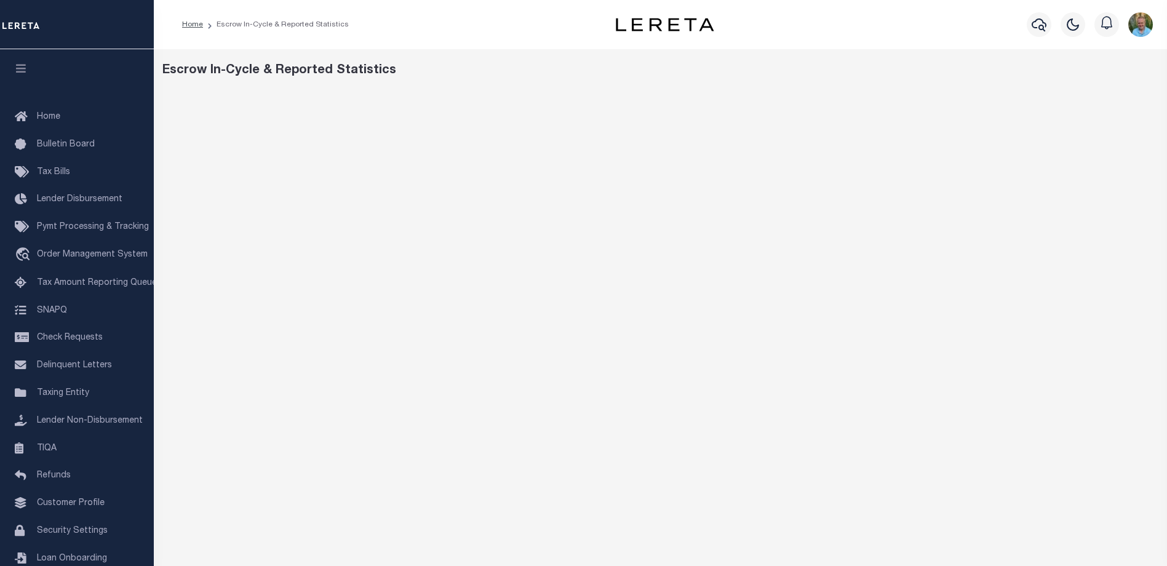
click at [457, 77] on div "Escrow In-Cycle & Reported Statistics" at bounding box center [660, 71] width 997 height 18
click at [97, 285] on span "Tax Amount Reporting Queue" at bounding box center [97, 283] width 120 height 9
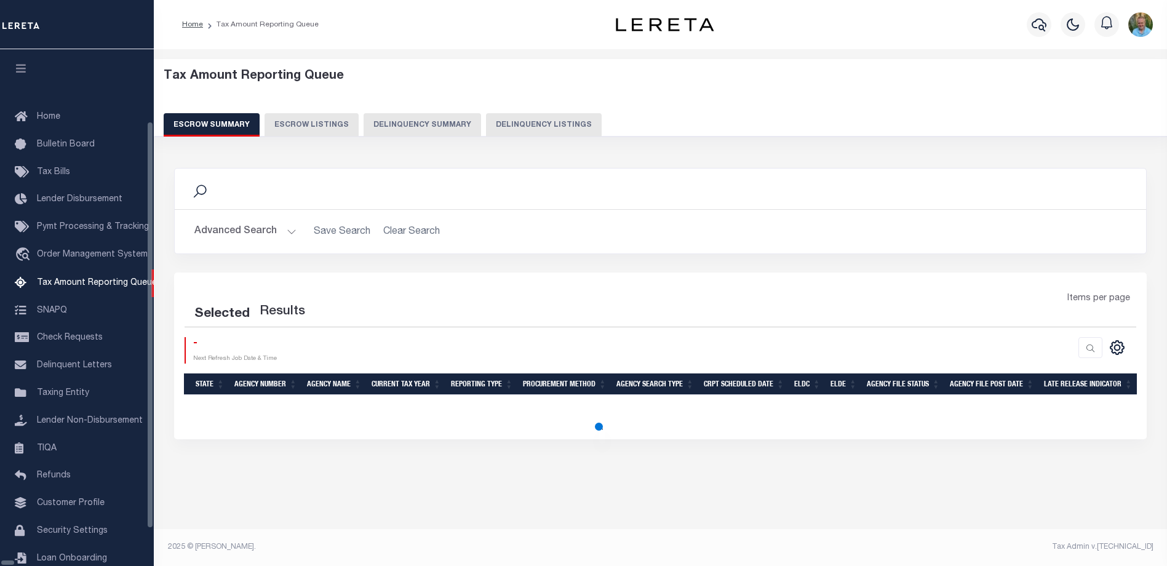
select select "100"
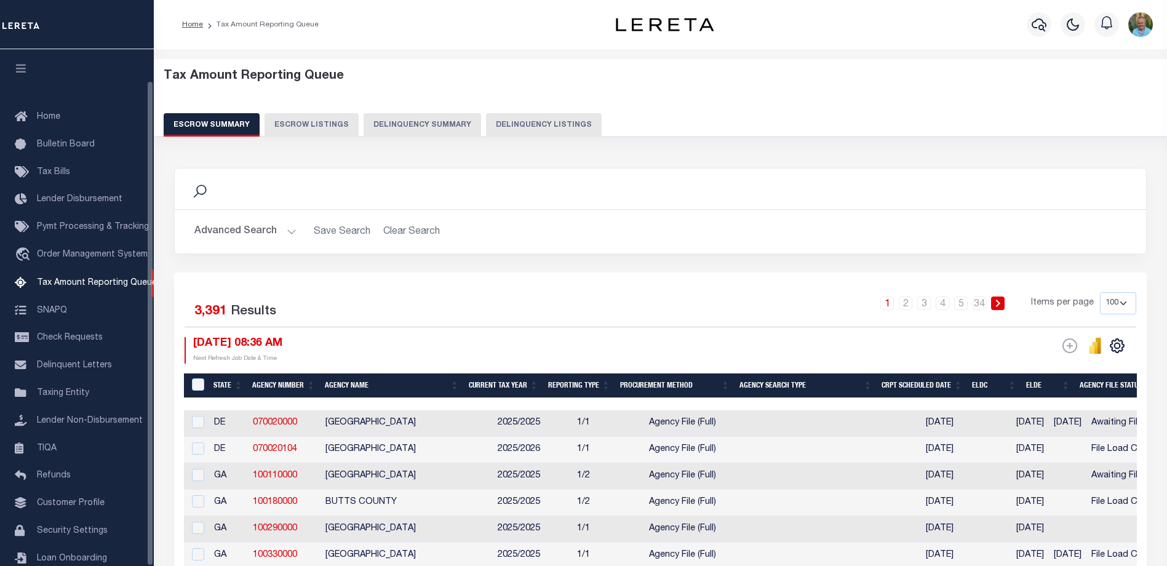
scroll to position [33, 0]
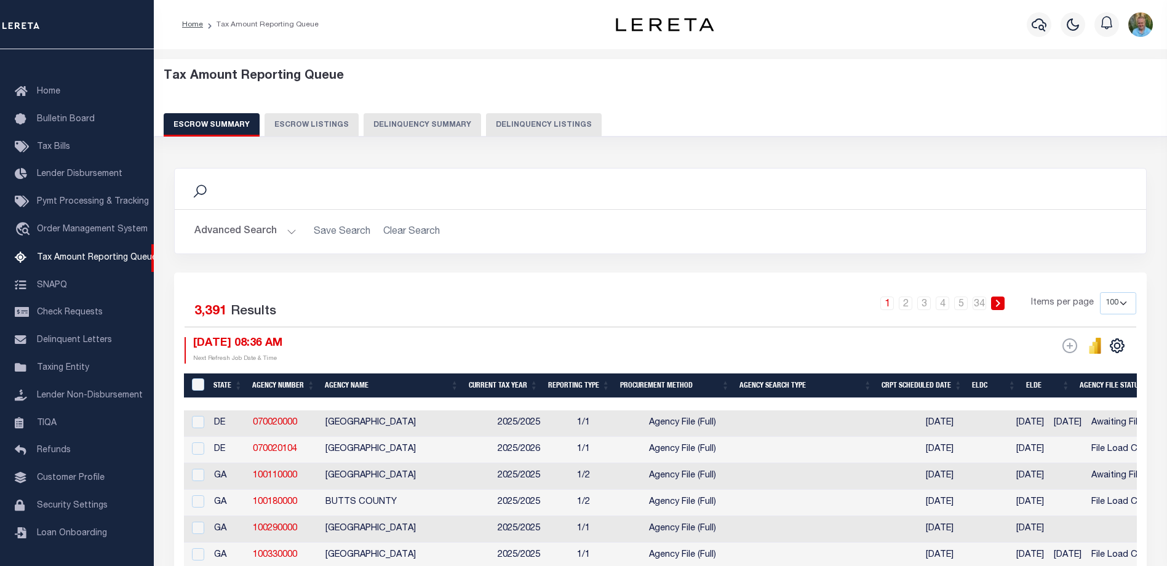
click at [311, 130] on button "Escrow Listings" at bounding box center [312, 124] width 94 height 23
select select "100"
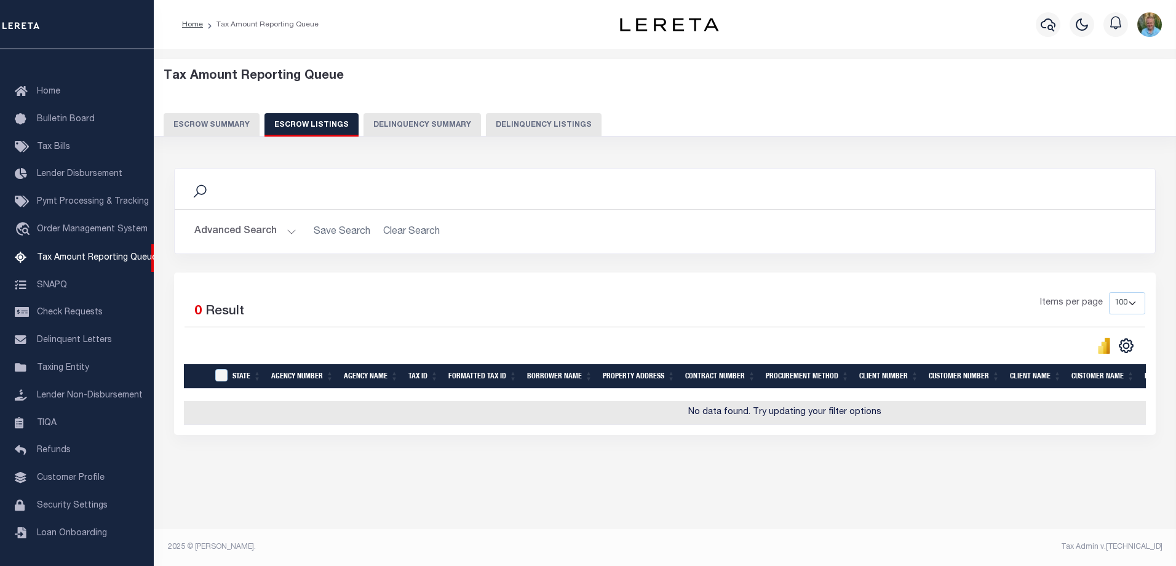
click at [207, 121] on button "Escrow Summary" at bounding box center [212, 124] width 96 height 23
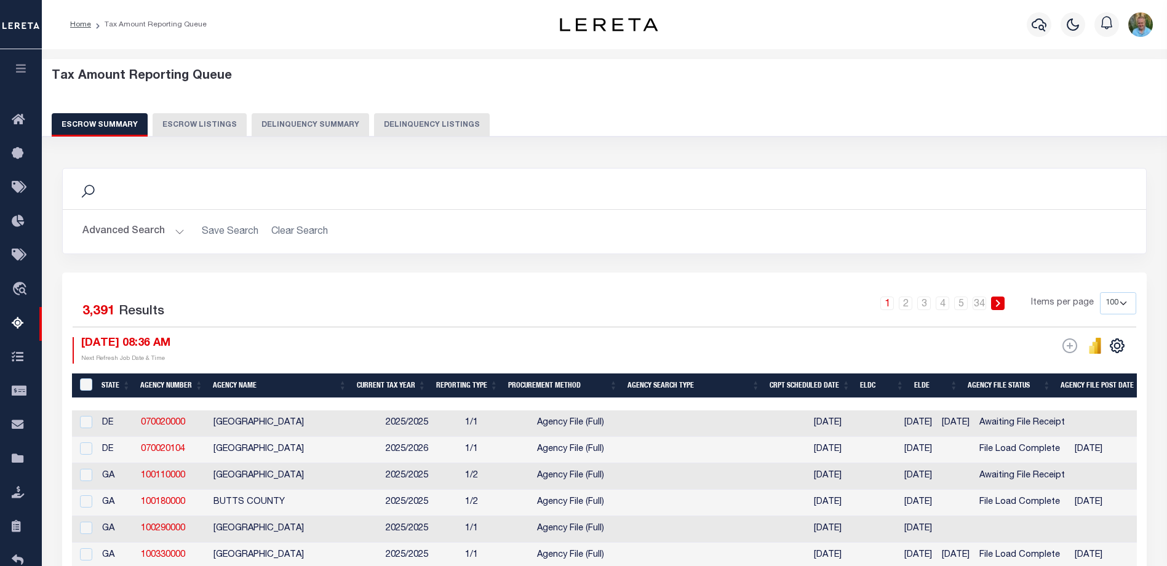
scroll to position [0, 0]
click at [28, 64] on button "button" at bounding box center [21, 70] width 42 height 42
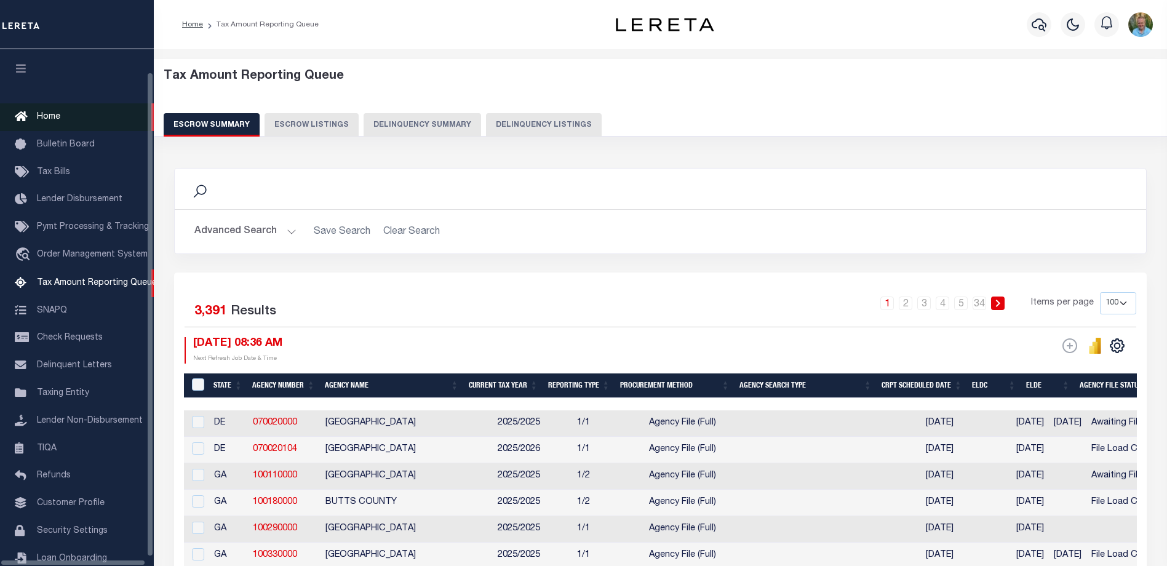
scroll to position [33, 0]
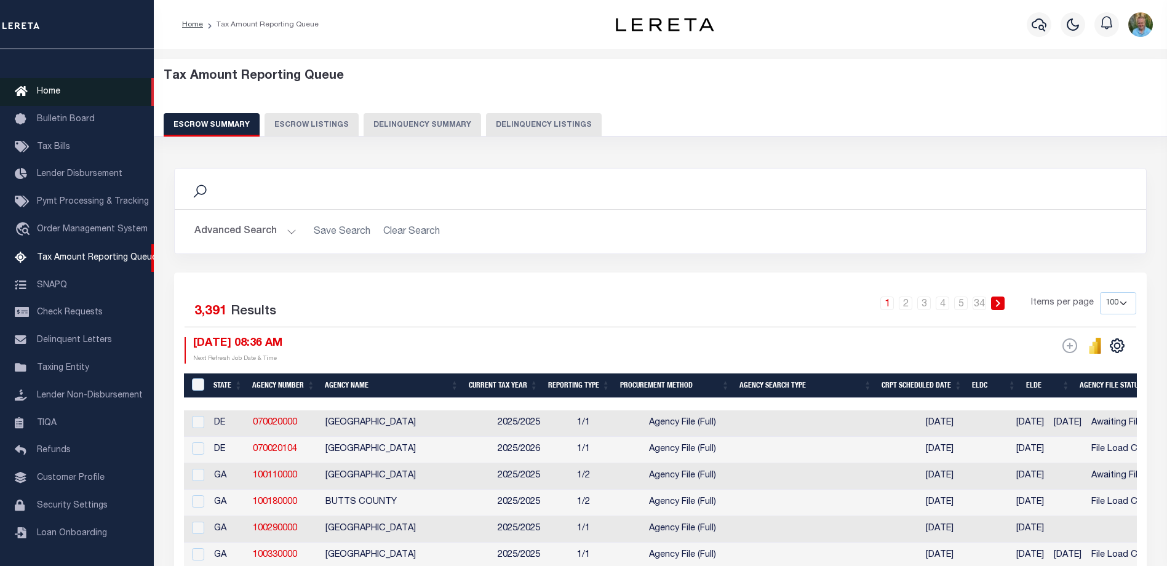
click at [52, 87] on span "Home" at bounding box center [48, 91] width 23 height 9
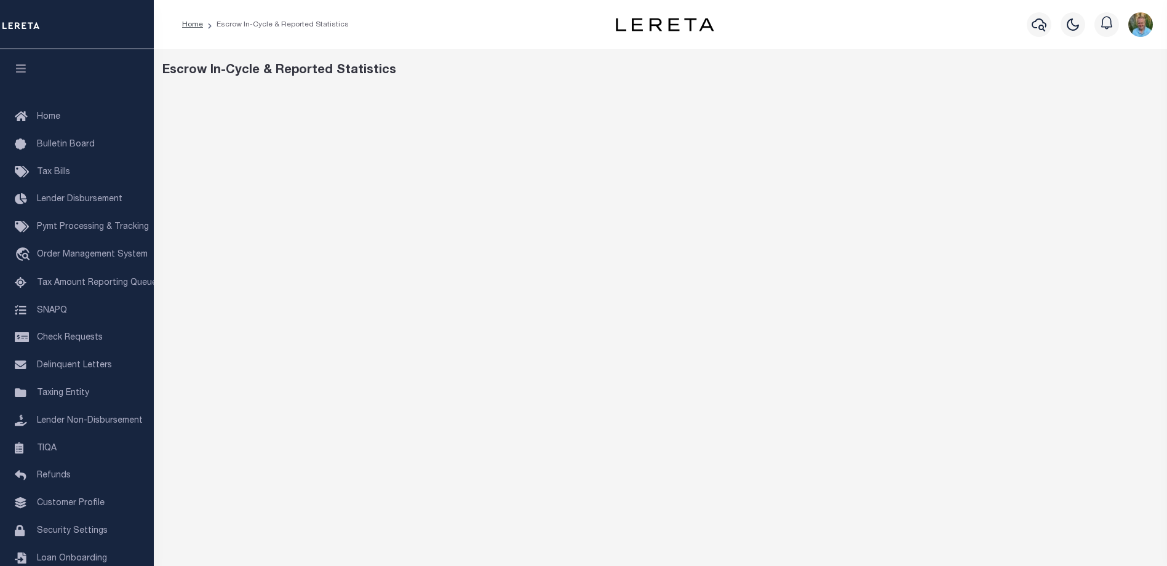
click at [1043, 64] on div "Escrow In-Cycle & Reported Statistics" at bounding box center [660, 71] width 997 height 18
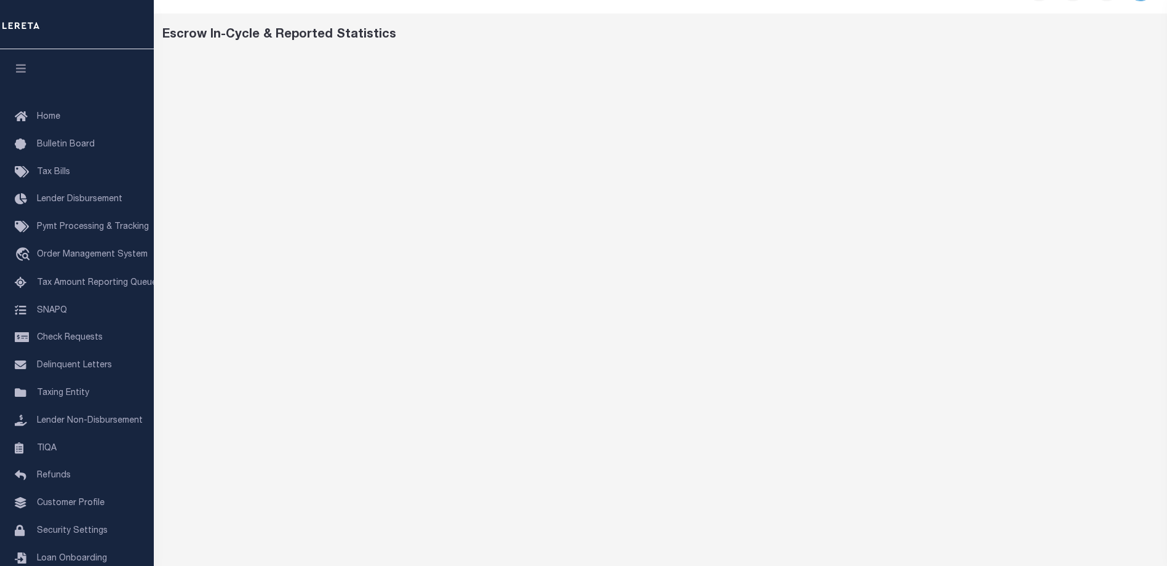
scroll to position [20, 0]
